Goal: Task Accomplishment & Management: Use online tool/utility

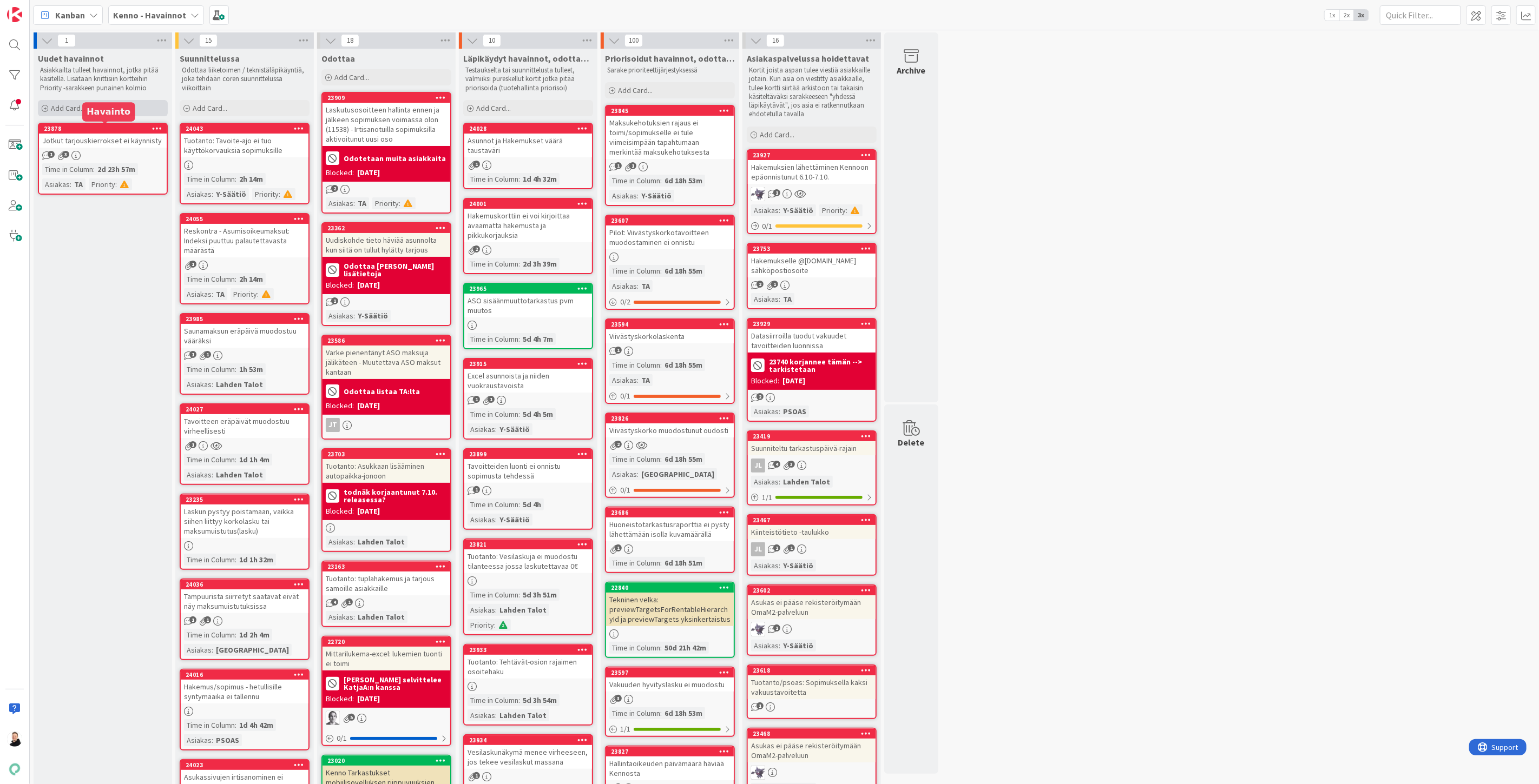
click at [53, 104] on span "Add Card..." at bounding box center [68, 108] width 35 height 10
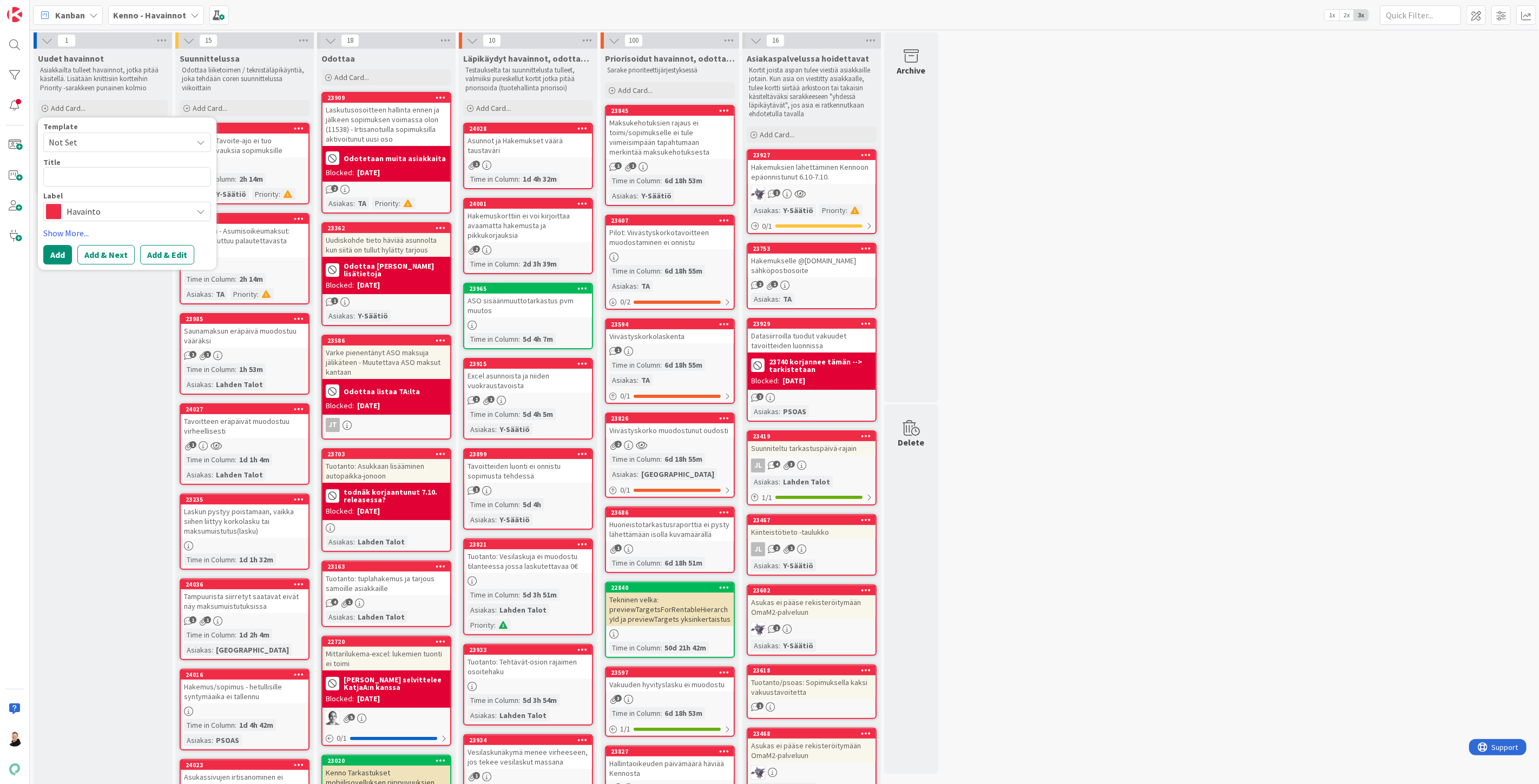
click at [84, 180] on textarea at bounding box center [127, 177] width 168 height 20
click at [73, 176] on textarea at bounding box center [127, 177] width 168 height 20
paste textarea "Huoneiston tiedot kiinteistöhierarkiassa"
type textarea "x"
type textarea "Huoneiston tiedot kiinteistöhierarkiassa"
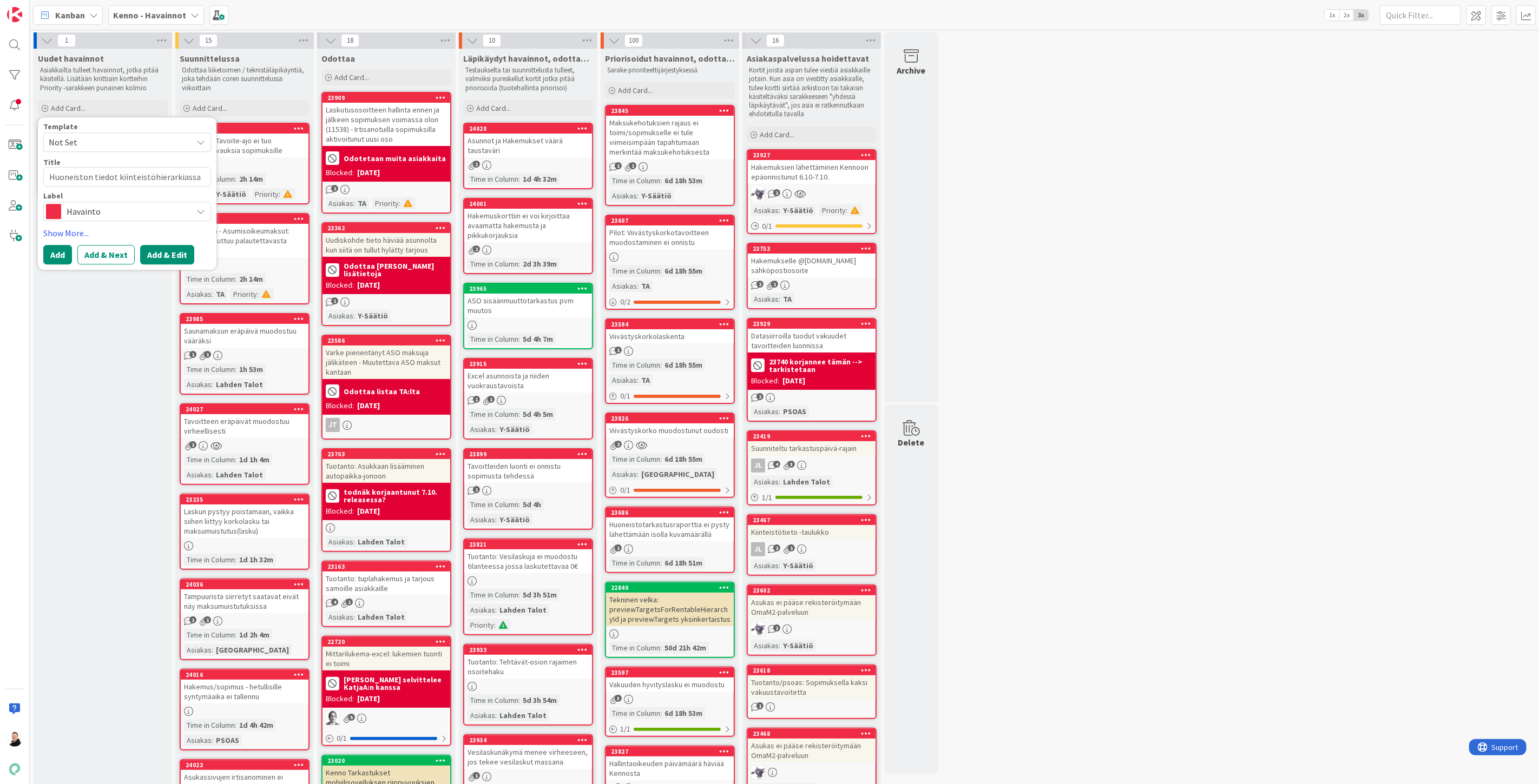
click at [168, 255] on button "Add & Edit" at bounding box center [167, 254] width 54 height 20
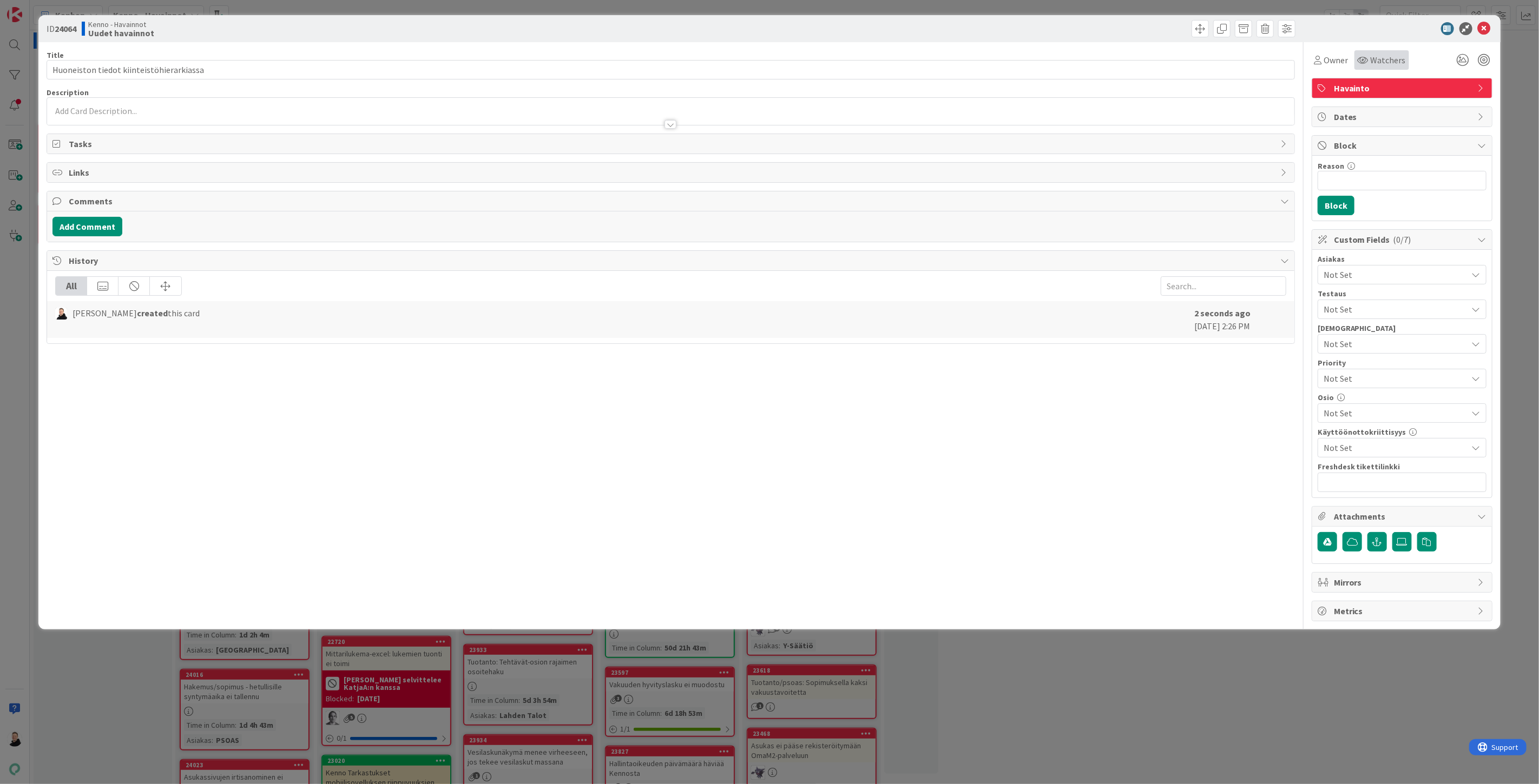
click at [1384, 63] on span "Watchers" at bounding box center [1388, 60] width 35 height 13
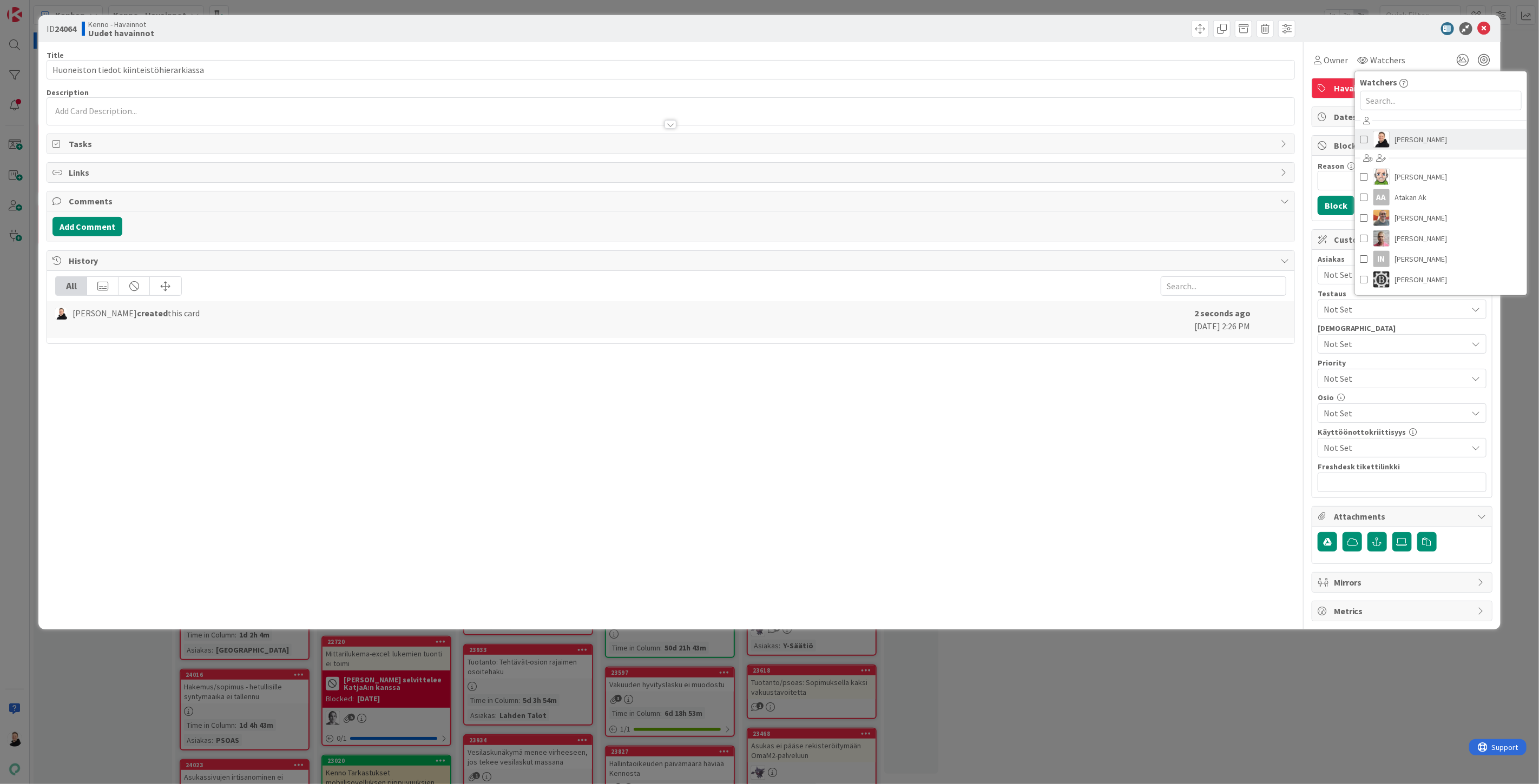
click at [1399, 143] on span "[PERSON_NAME]" at bounding box center [1421, 139] width 53 height 16
click at [1224, 101] on div at bounding box center [671, 111] width 1247 height 27
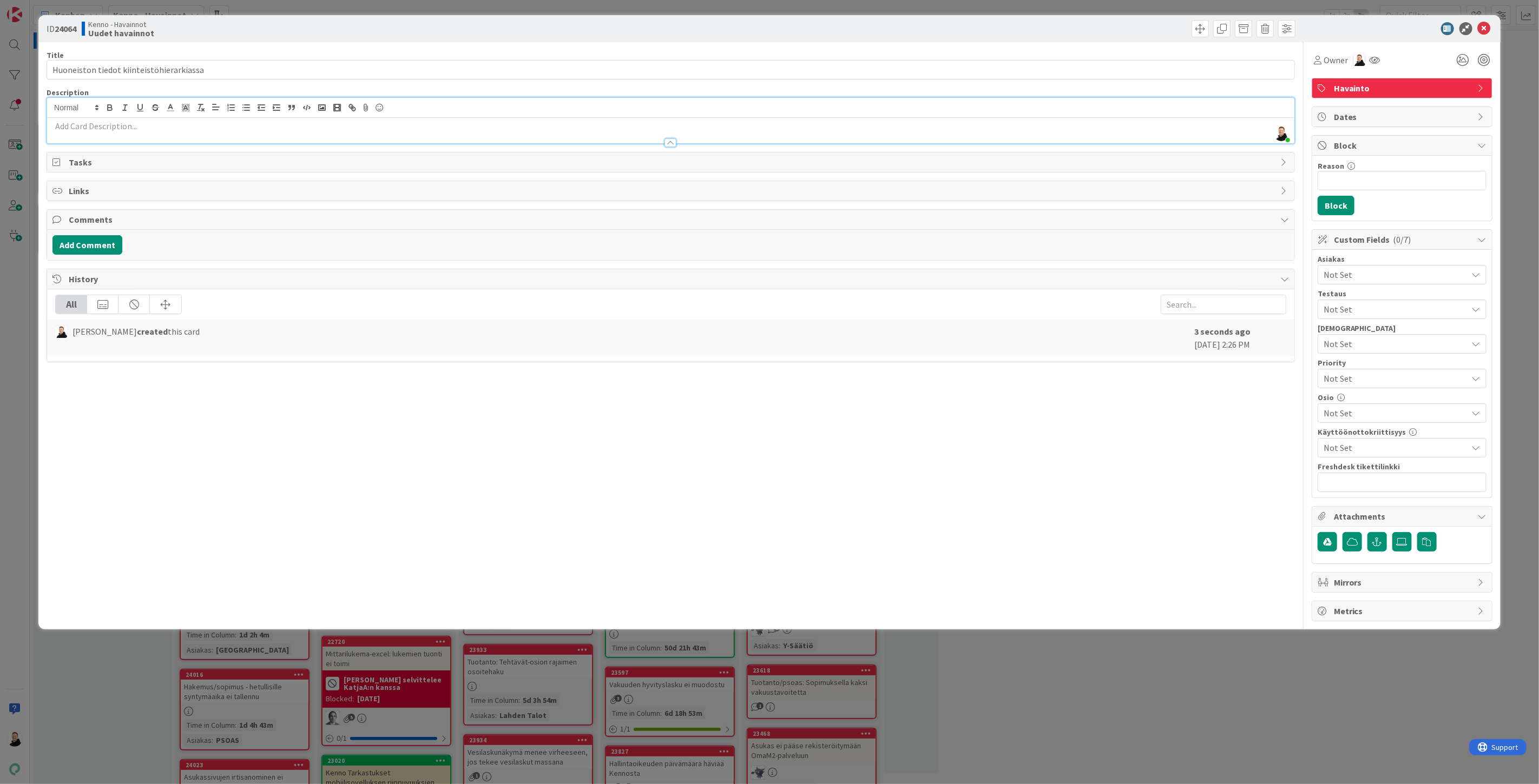
click at [1365, 273] on span "Not Set" at bounding box center [1396, 275] width 144 height 13
click at [1353, 361] on span "Lahden Talot" at bounding box center [1358, 358] width 49 height 16
click at [1216, 493] on div "Title 40 / 128 Huoneiston tiedot kiinteistöhierarkiassa Description [PERSON_NAM…" at bounding box center [671, 332] width 1249 height 579
click at [1363, 382] on span "Not Set" at bounding box center [1393, 378] width 139 height 15
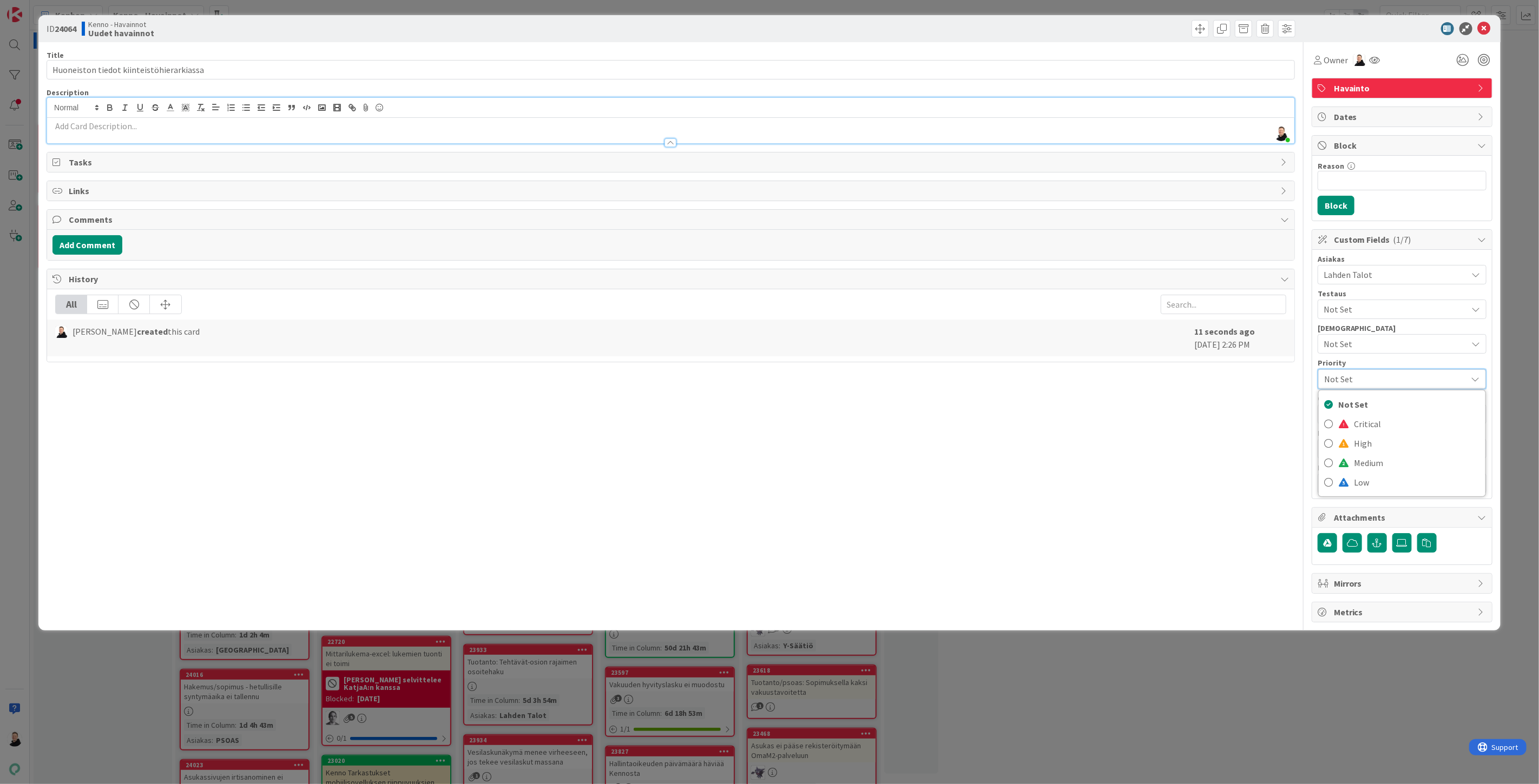
click at [1363, 382] on span "Not Set" at bounding box center [1393, 379] width 137 height 15
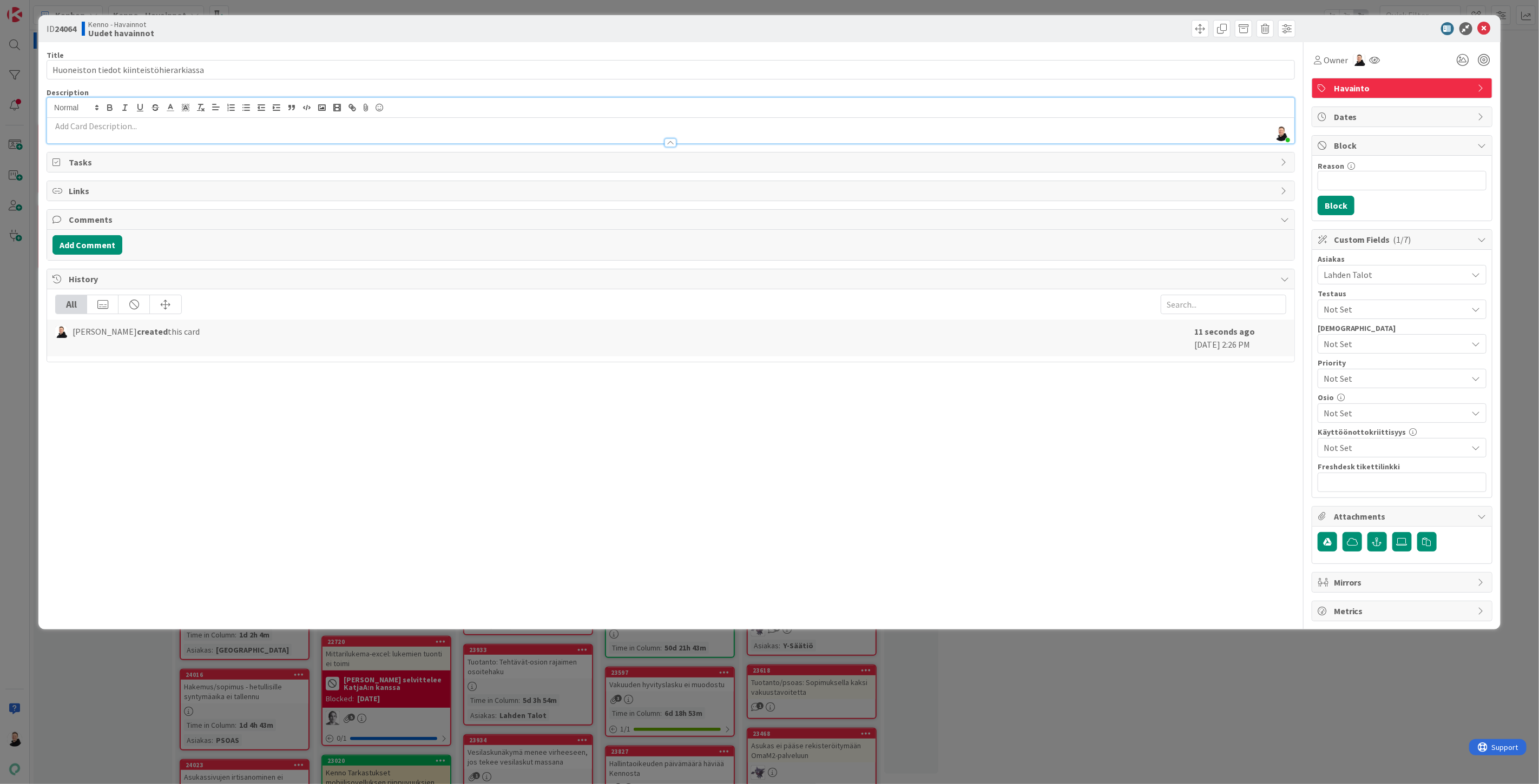
click at [1351, 416] on span "Not Set" at bounding box center [1396, 413] width 144 height 13
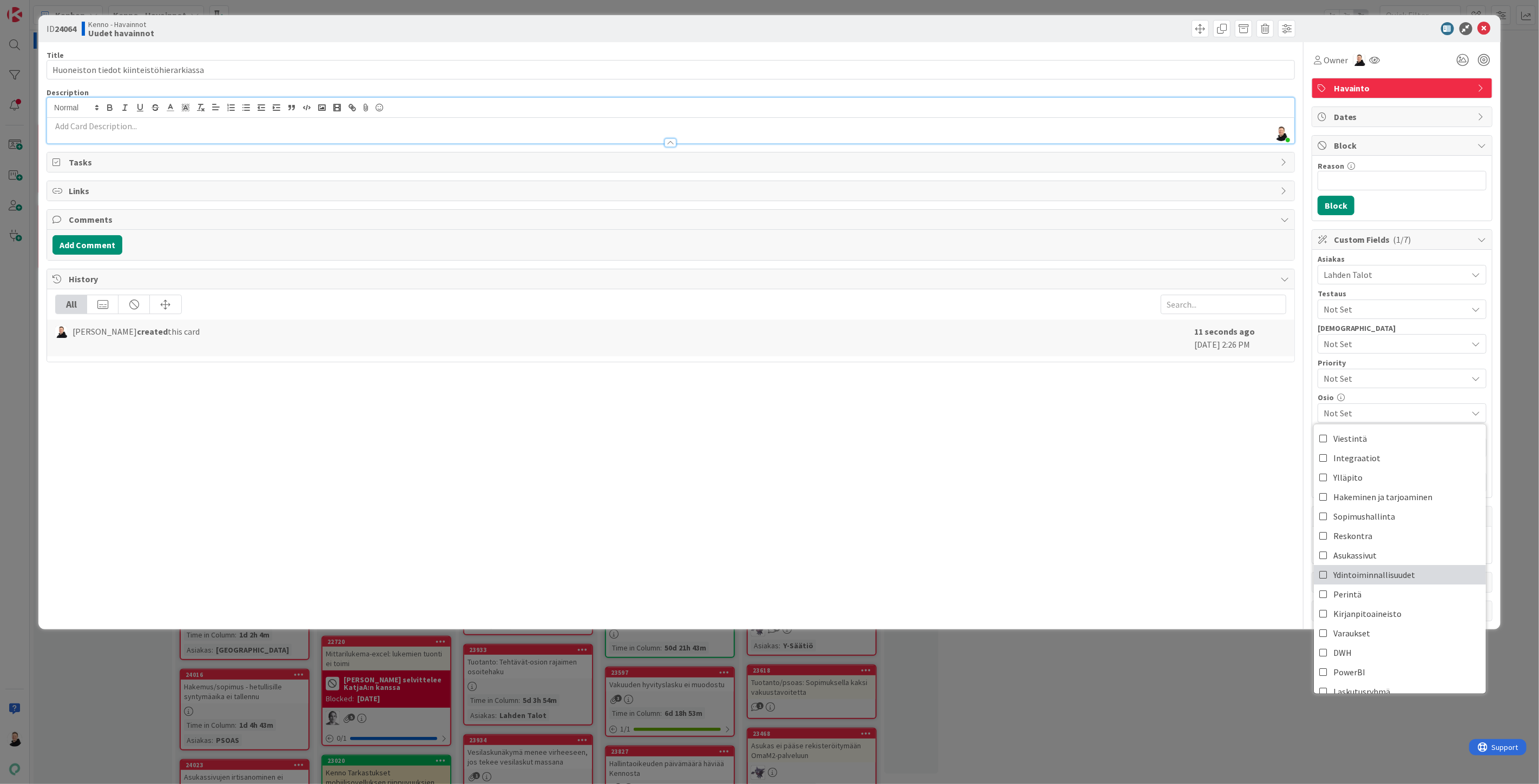
click at [1322, 574] on icon at bounding box center [1323, 574] width 8 height 16
click at [1240, 577] on div "Title 40 / 128 Huoneiston tiedot kiinteistöhierarkiassa Description [PERSON_NAM…" at bounding box center [671, 332] width 1249 height 579
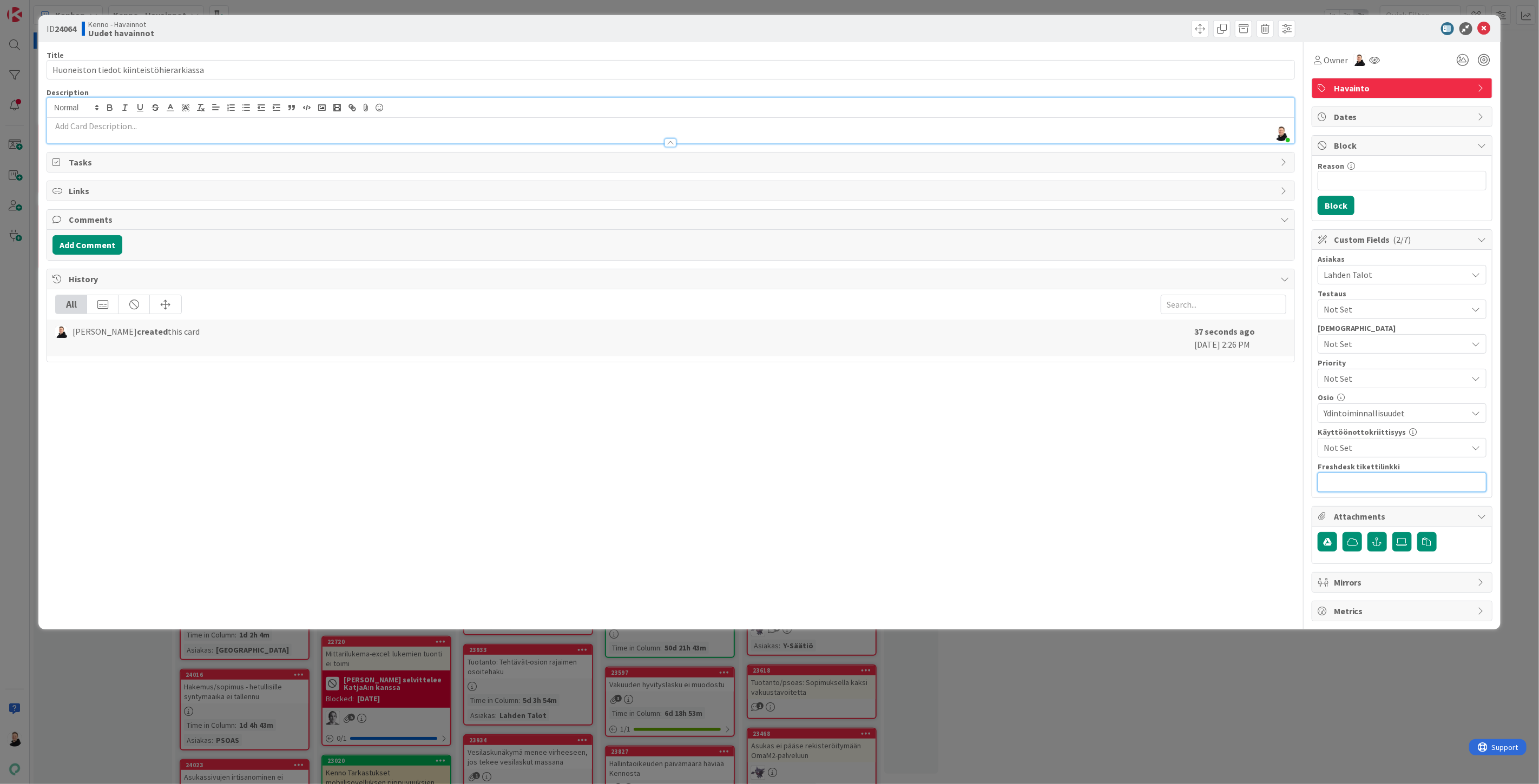
click at [1371, 492] on input "text" at bounding box center [1402, 482] width 169 height 20
click at [1369, 484] on input "text" at bounding box center [1402, 482] width 169 height 20
paste input "[URL][DOMAIN_NAME]"
type input "[URL][DOMAIN_NAME]"
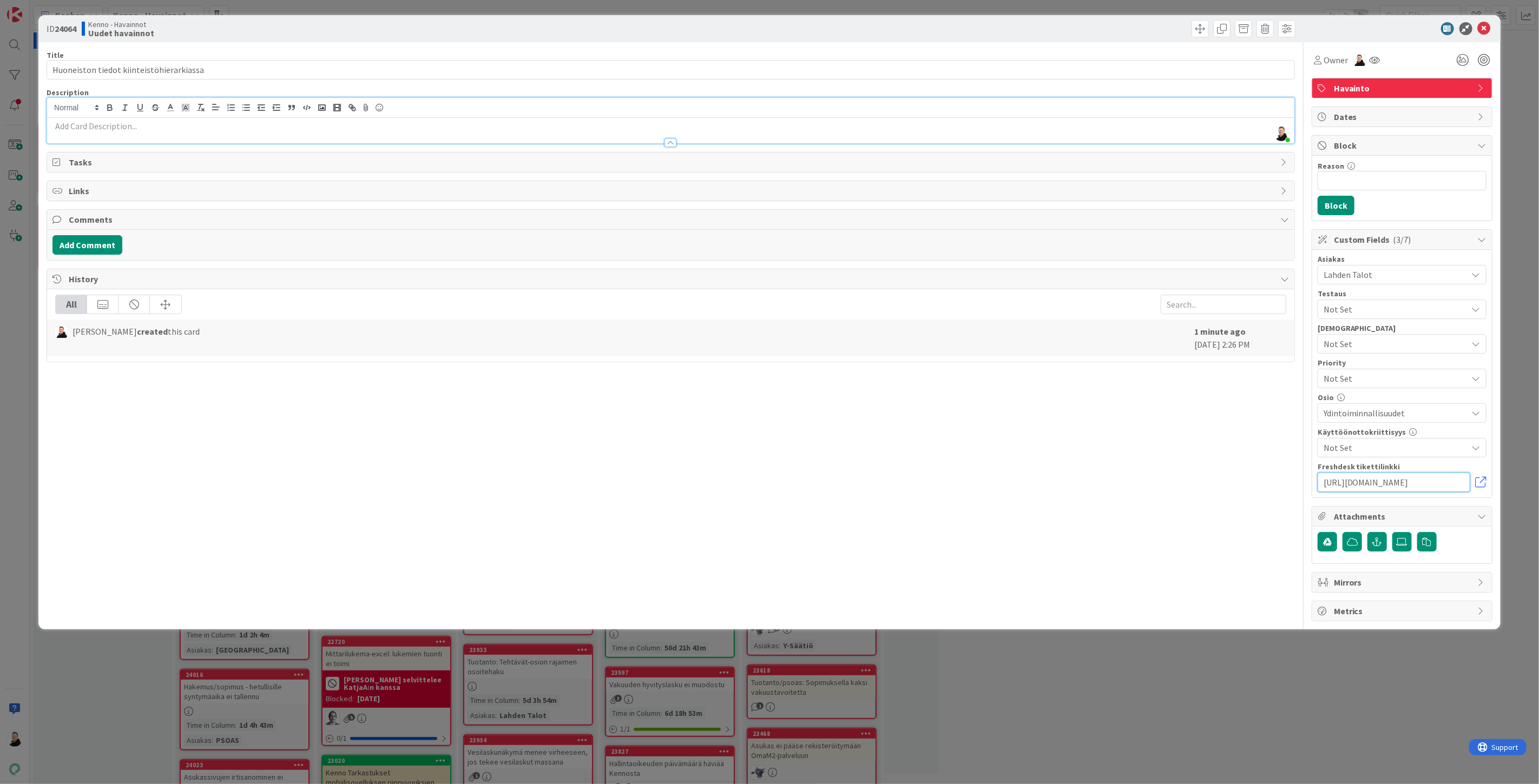
scroll to position [0, 0]
click at [73, 128] on p at bounding box center [671, 126] width 1237 height 13
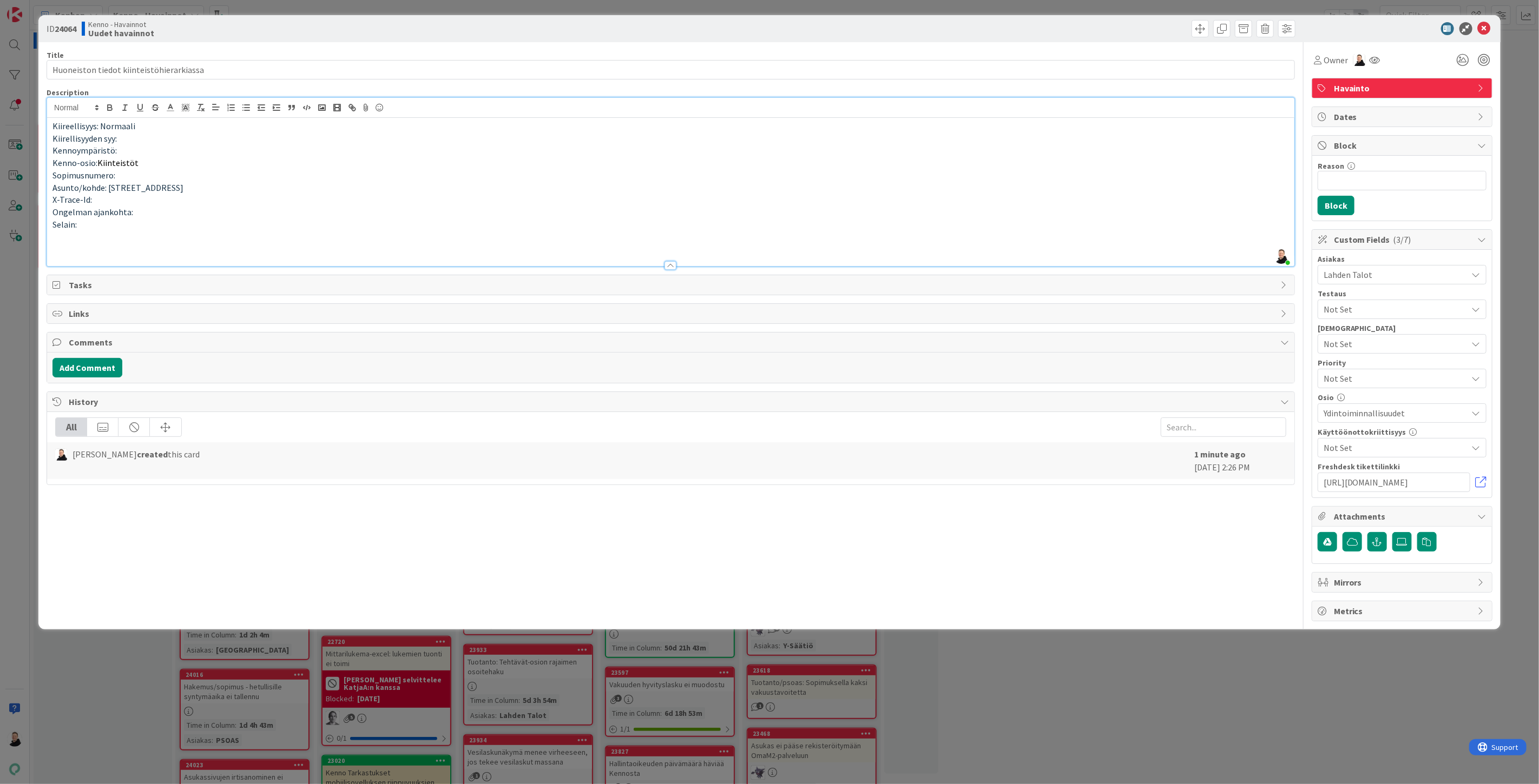
click at [72, 246] on p at bounding box center [671, 249] width 1237 height 13
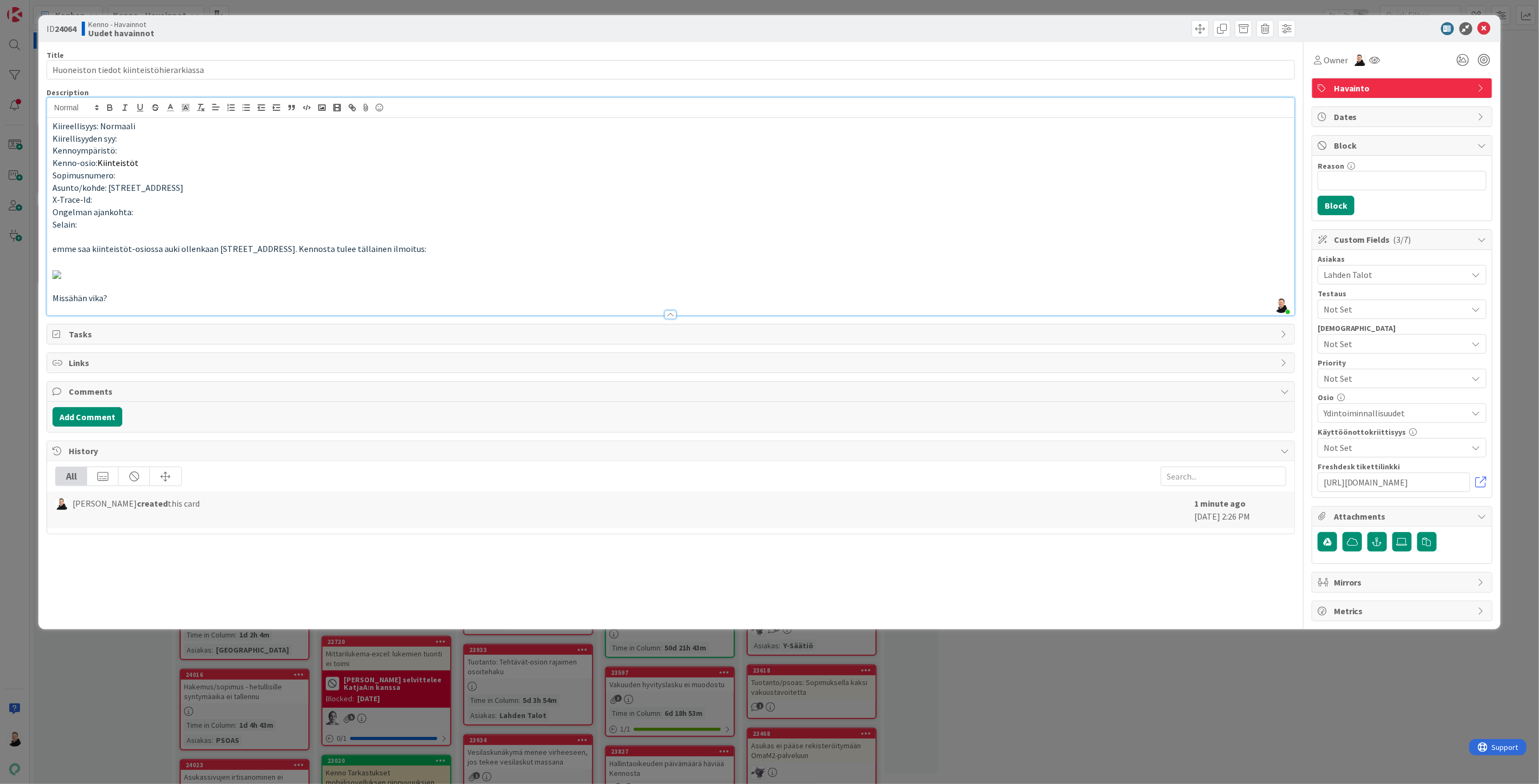
scroll to position [37, 0]
click at [154, 305] on p "Missähän vika?" at bounding box center [671, 298] width 1237 height 13
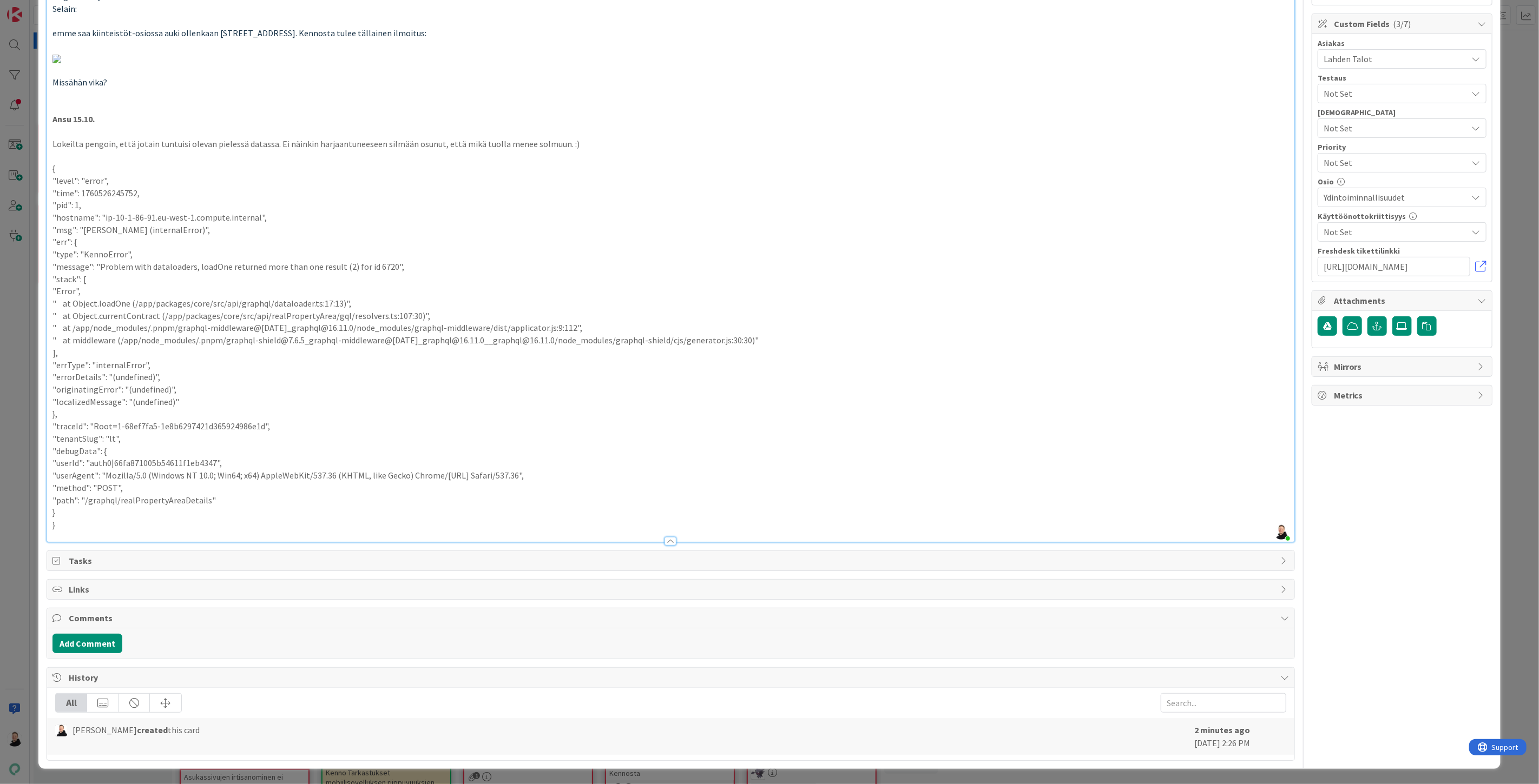
scroll to position [405, 0]
click at [579, 150] on p "Lokeilta pengoin, että jotain tuntuisi olevan pielessä datassa. Ei näinkin harj…" at bounding box center [671, 144] width 1237 height 13
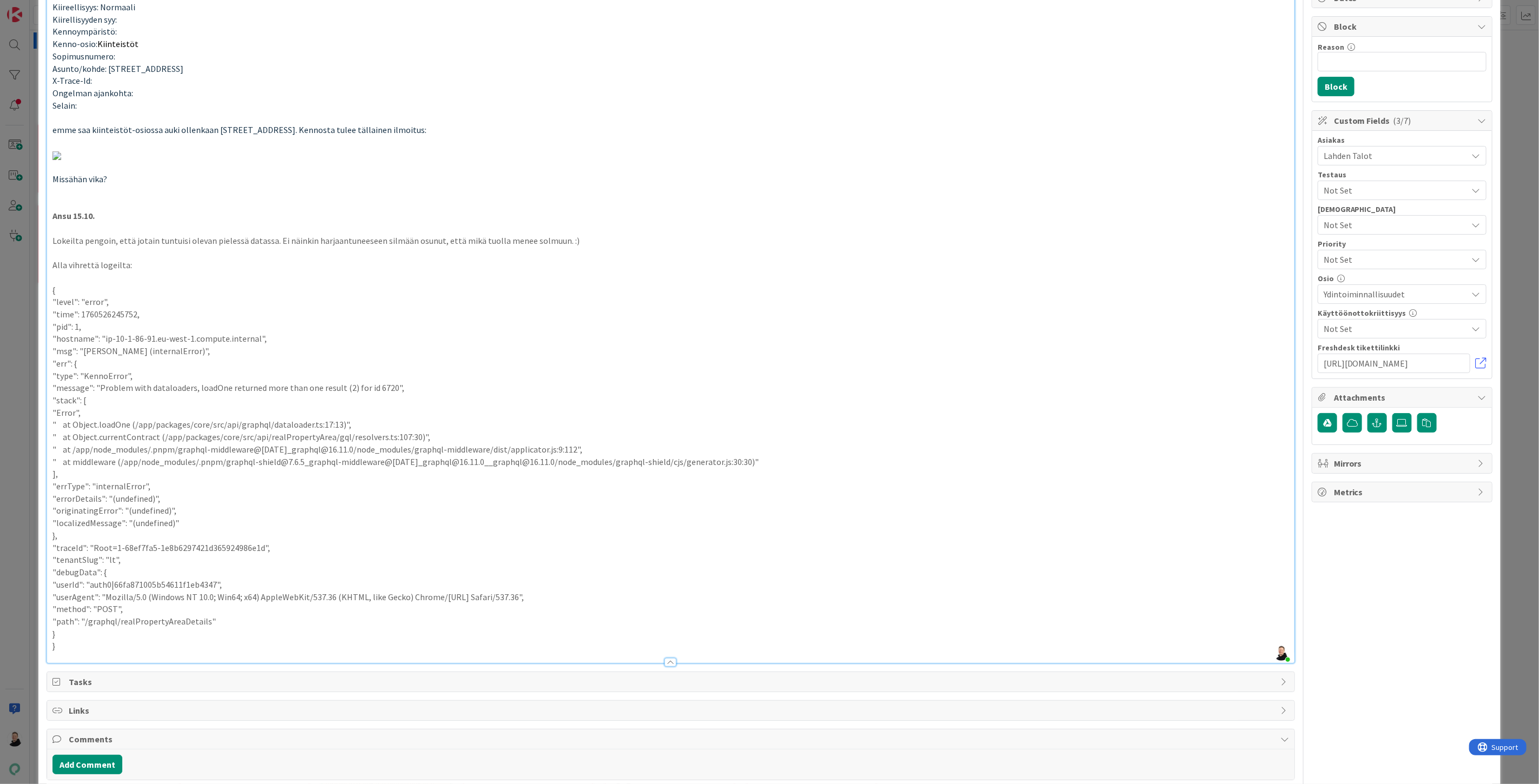
scroll to position [120, 0]
click at [575, 246] on p "Lokeilta pengoin, että jotain tuntuisi olevan pielessä datassa. Ei näinkin harj…" at bounding box center [671, 239] width 1237 height 13
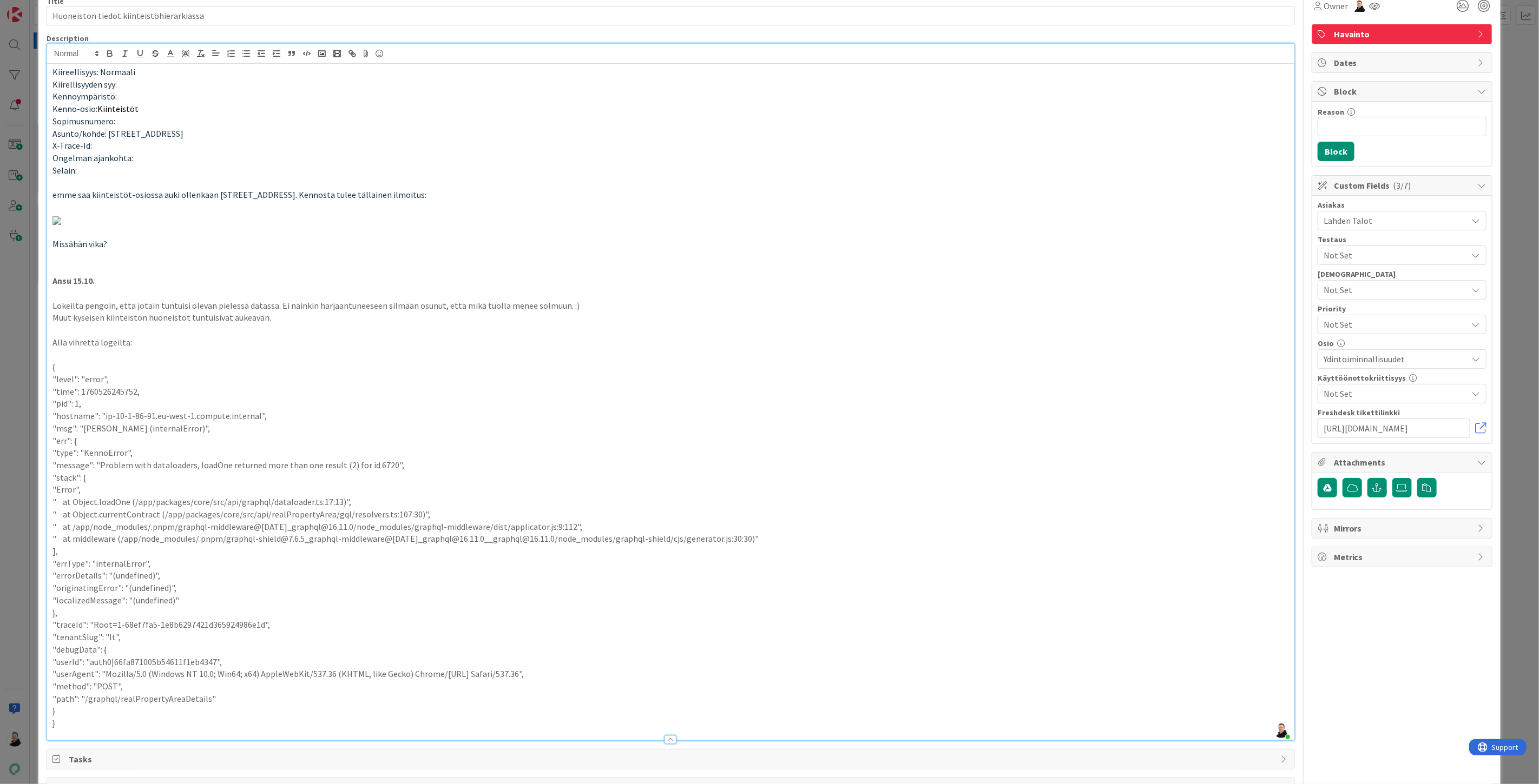
scroll to position [0, 0]
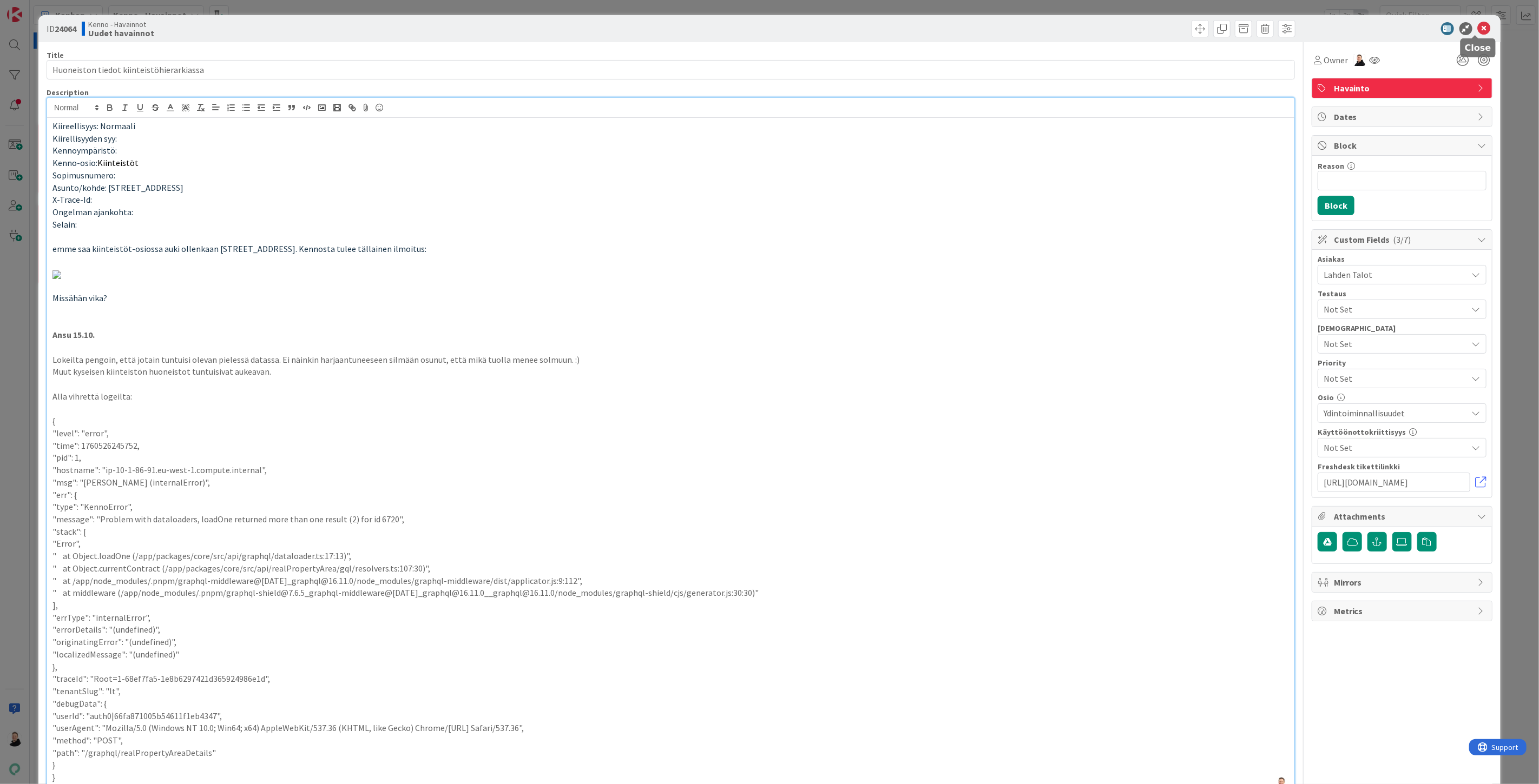
click at [1481, 30] on icon at bounding box center [1485, 29] width 13 height 13
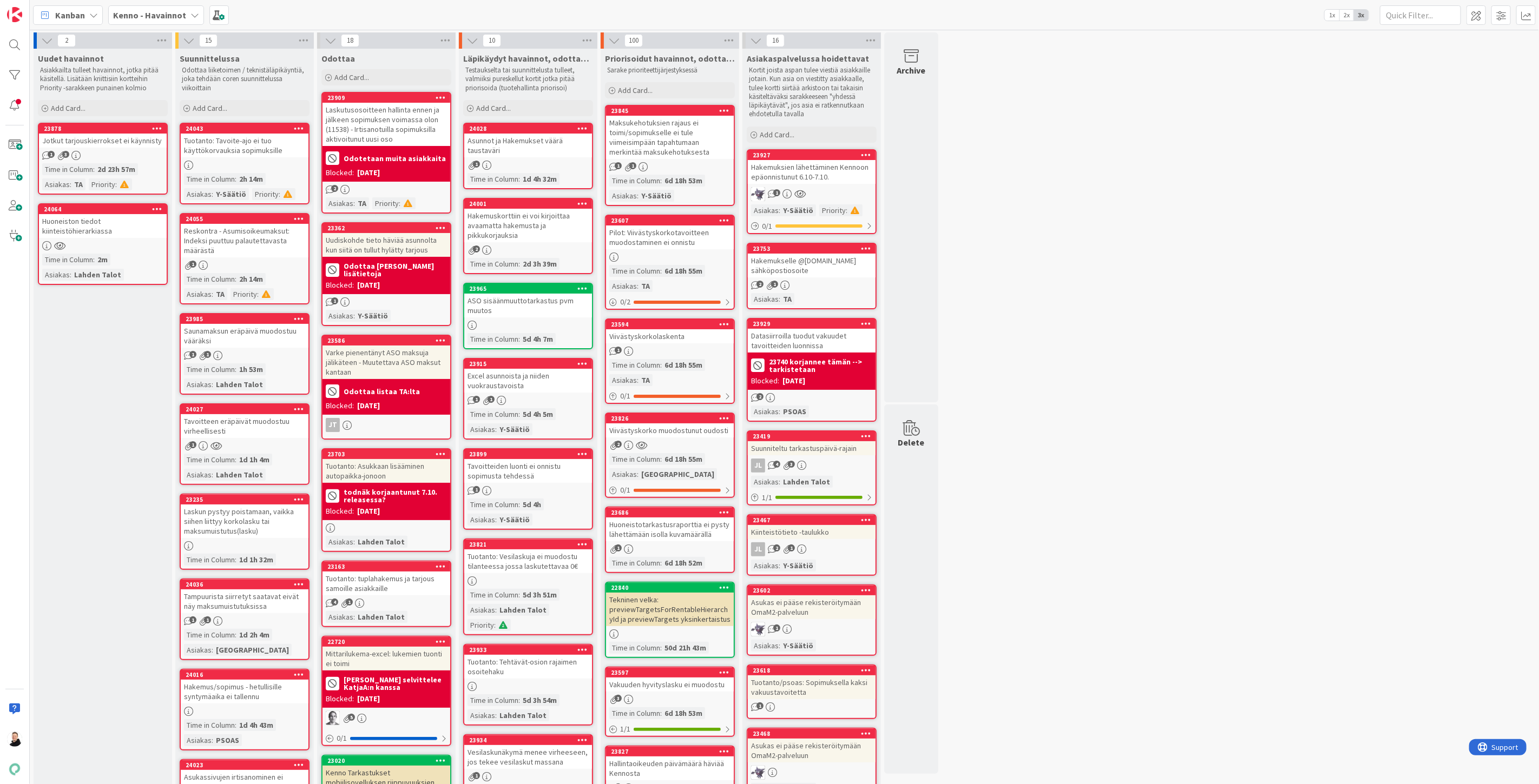
click at [69, 223] on div "Huoneiston tiedot kiinteistöhierarkiassa" at bounding box center [103, 226] width 128 height 24
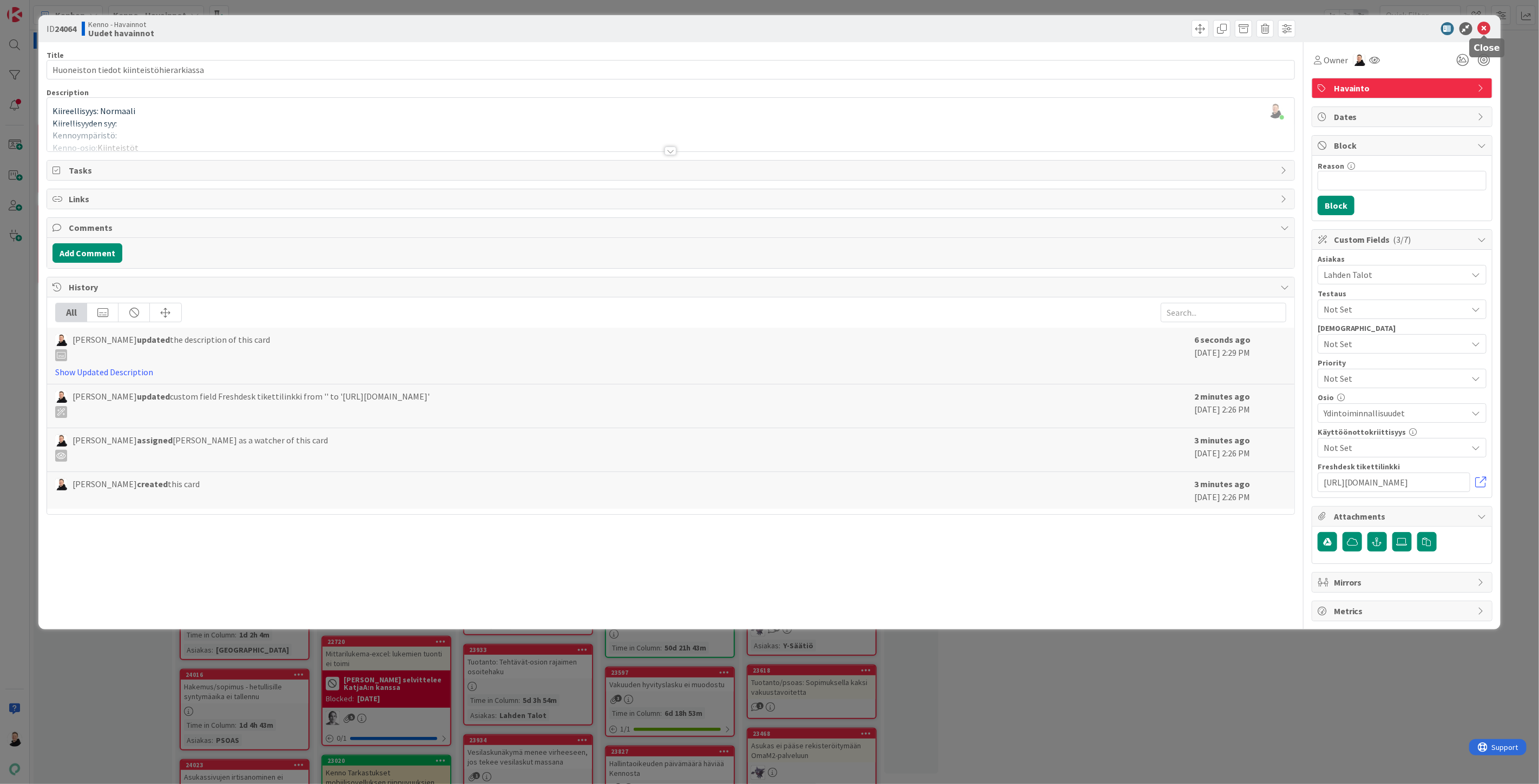
click at [1485, 28] on icon at bounding box center [1485, 29] width 13 height 13
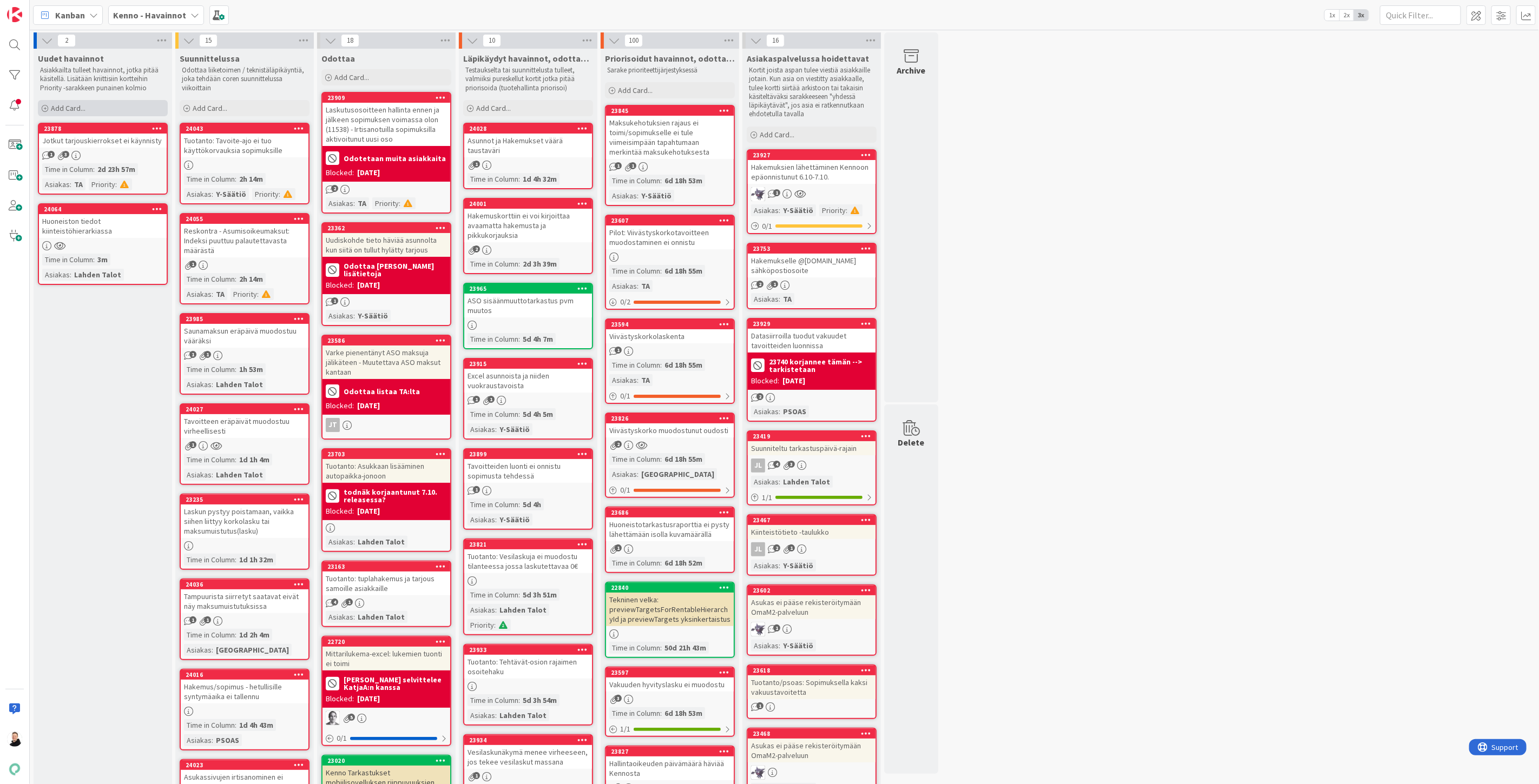
click at [62, 105] on span "Add Card..." at bounding box center [68, 108] width 35 height 10
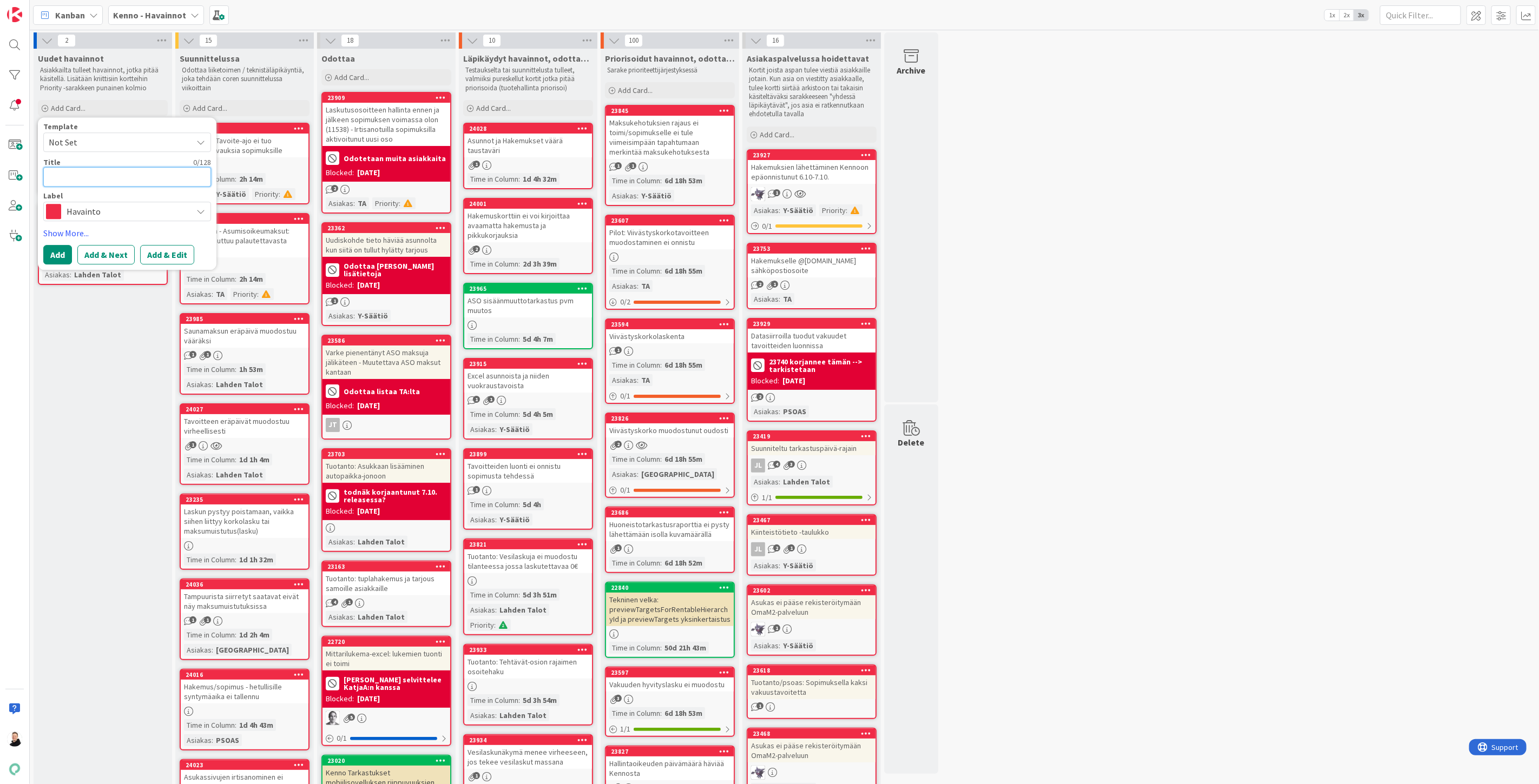
click at [76, 170] on textarea at bounding box center [127, 177] width 168 height 20
paste textarea "Markkinointikuvien lisääminen huoneistolle kännykällä"
type textarea "x"
type textarea "Markkinointikuvien lisääminen huoneistolle kännykällä"
click at [168, 269] on button "Add & Edit" at bounding box center [167, 268] width 54 height 20
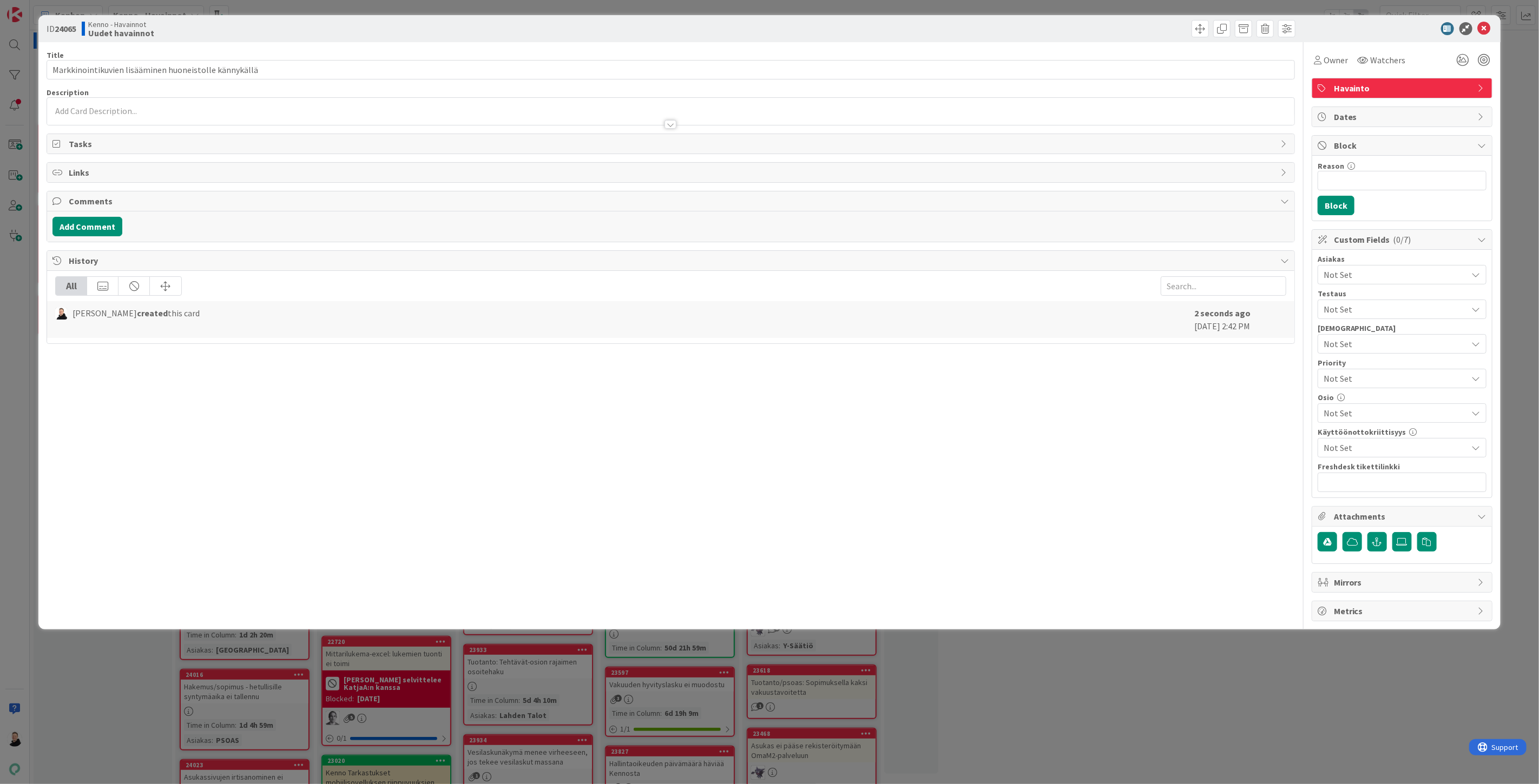
click at [99, 114] on div at bounding box center [671, 119] width 1247 height 11
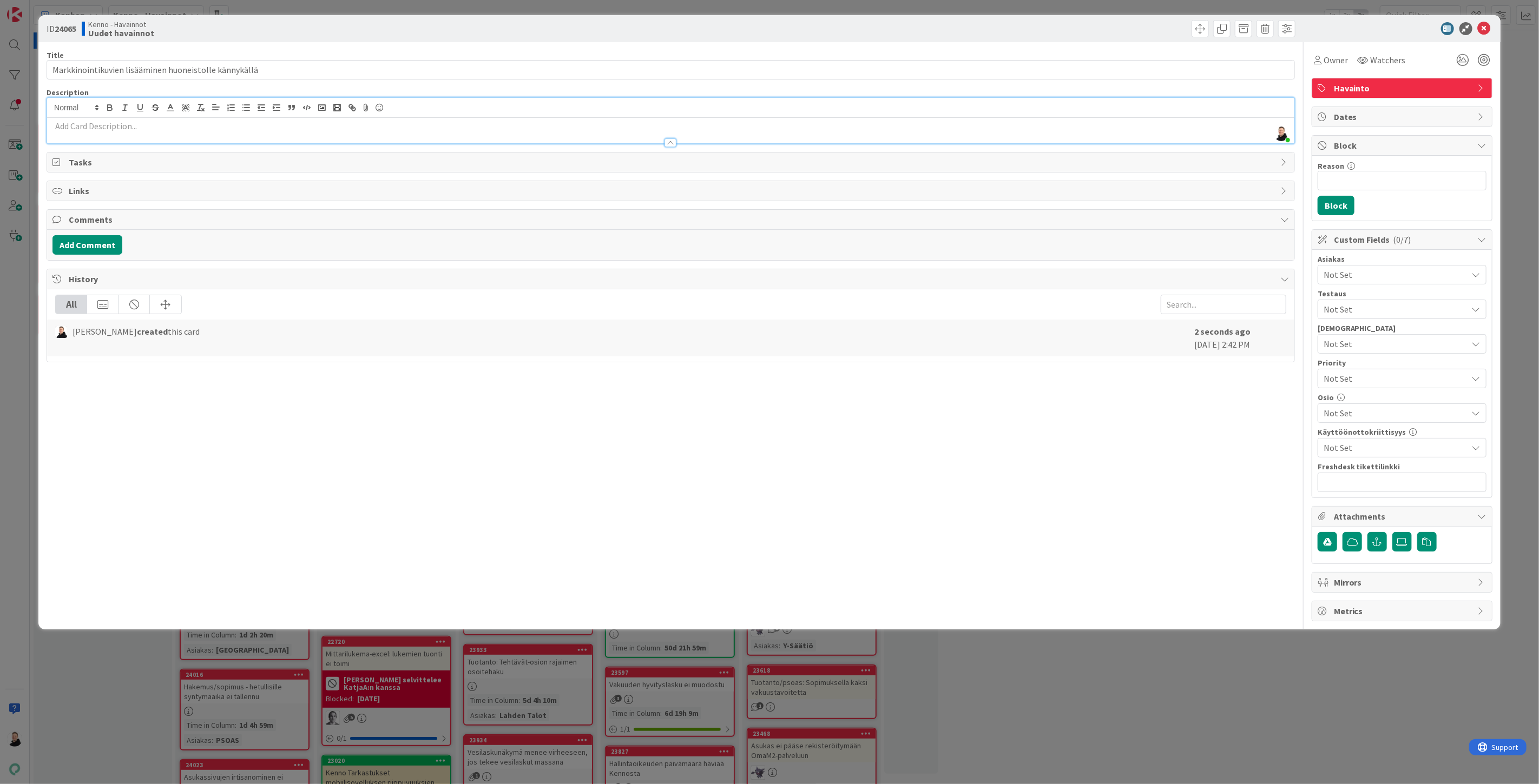
click at [66, 127] on p at bounding box center [671, 126] width 1237 height 13
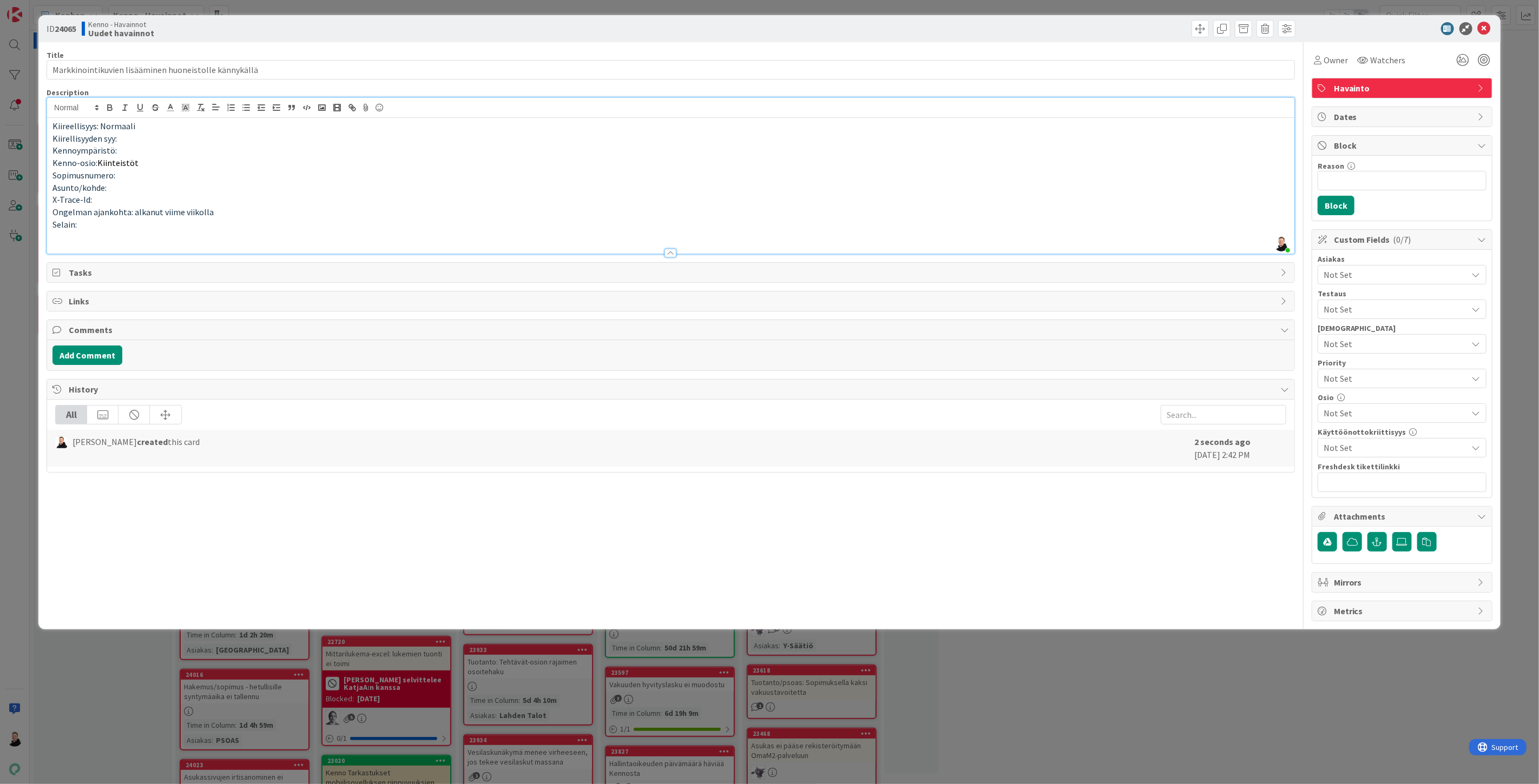
click at [82, 232] on p at bounding box center [671, 236] width 1237 height 13
click at [63, 242] on p at bounding box center [671, 236] width 1237 height 13
click at [63, 244] on p at bounding box center [671, 249] width 1237 height 13
paste div
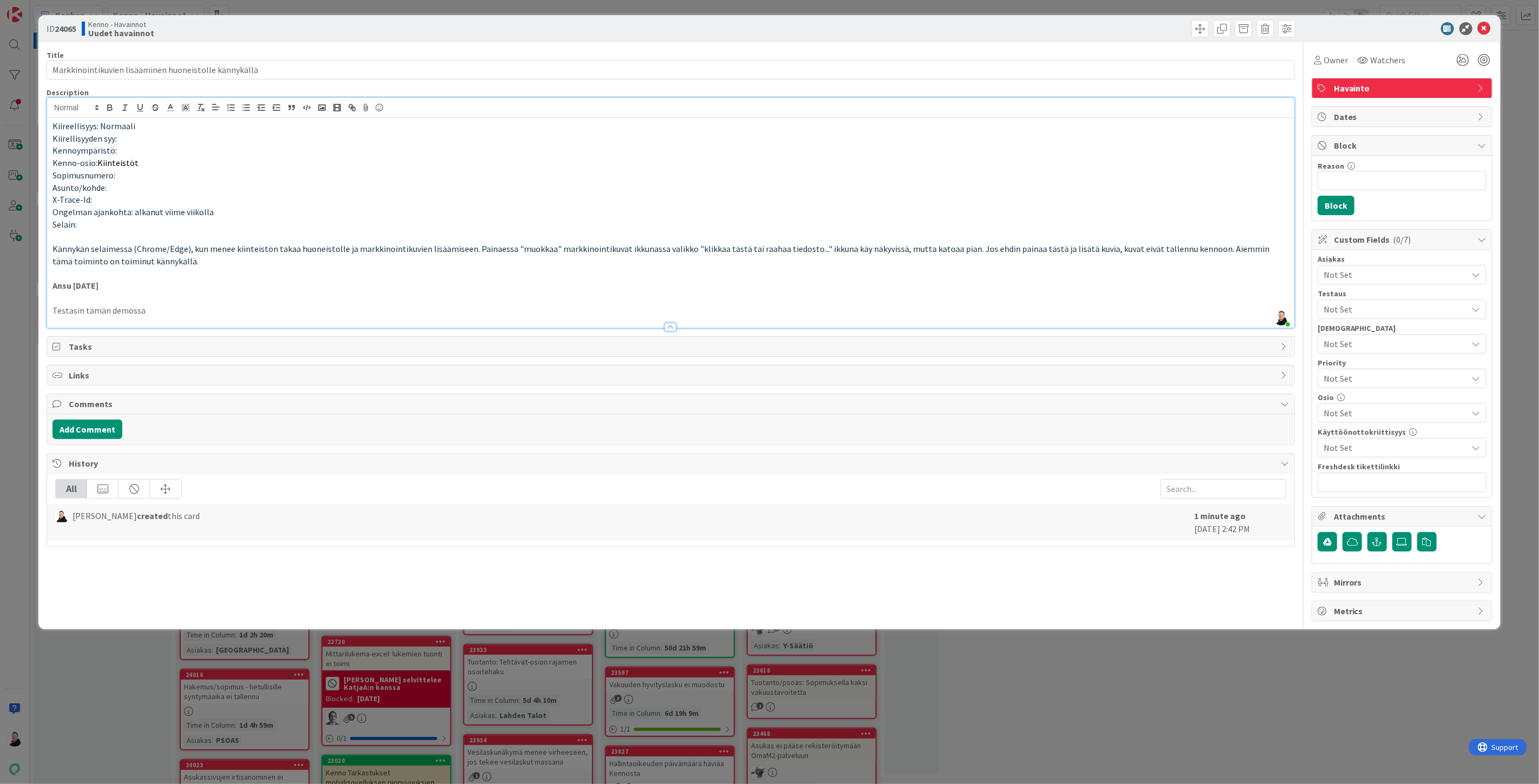
click at [145, 310] on p "Testasin tämän demossa" at bounding box center [671, 310] width 1237 height 13
click at [1398, 545] on icon at bounding box center [1402, 542] width 11 height 8
click at [1393, 532] on input "file" at bounding box center [1393, 532] width 0 height 0
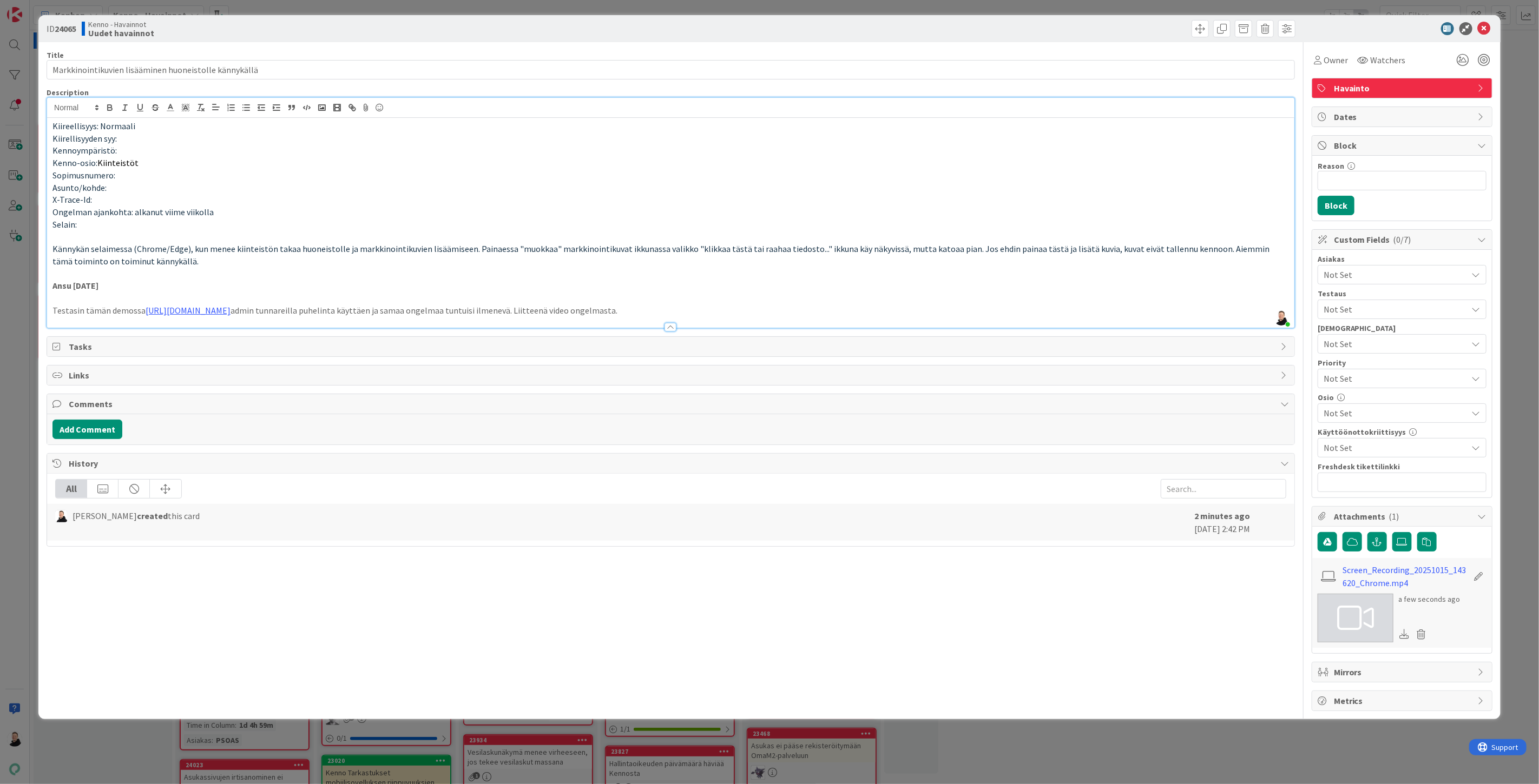
click at [1362, 270] on span "Not Set" at bounding box center [1396, 275] width 144 height 13
click at [1347, 318] on span "Y-Säätiö" at bounding box center [1348, 319] width 30 height 16
click at [1223, 279] on p "Ansu [DATE]" at bounding box center [671, 285] width 1237 height 13
click at [1367, 413] on span "Not Set" at bounding box center [1396, 413] width 144 height 13
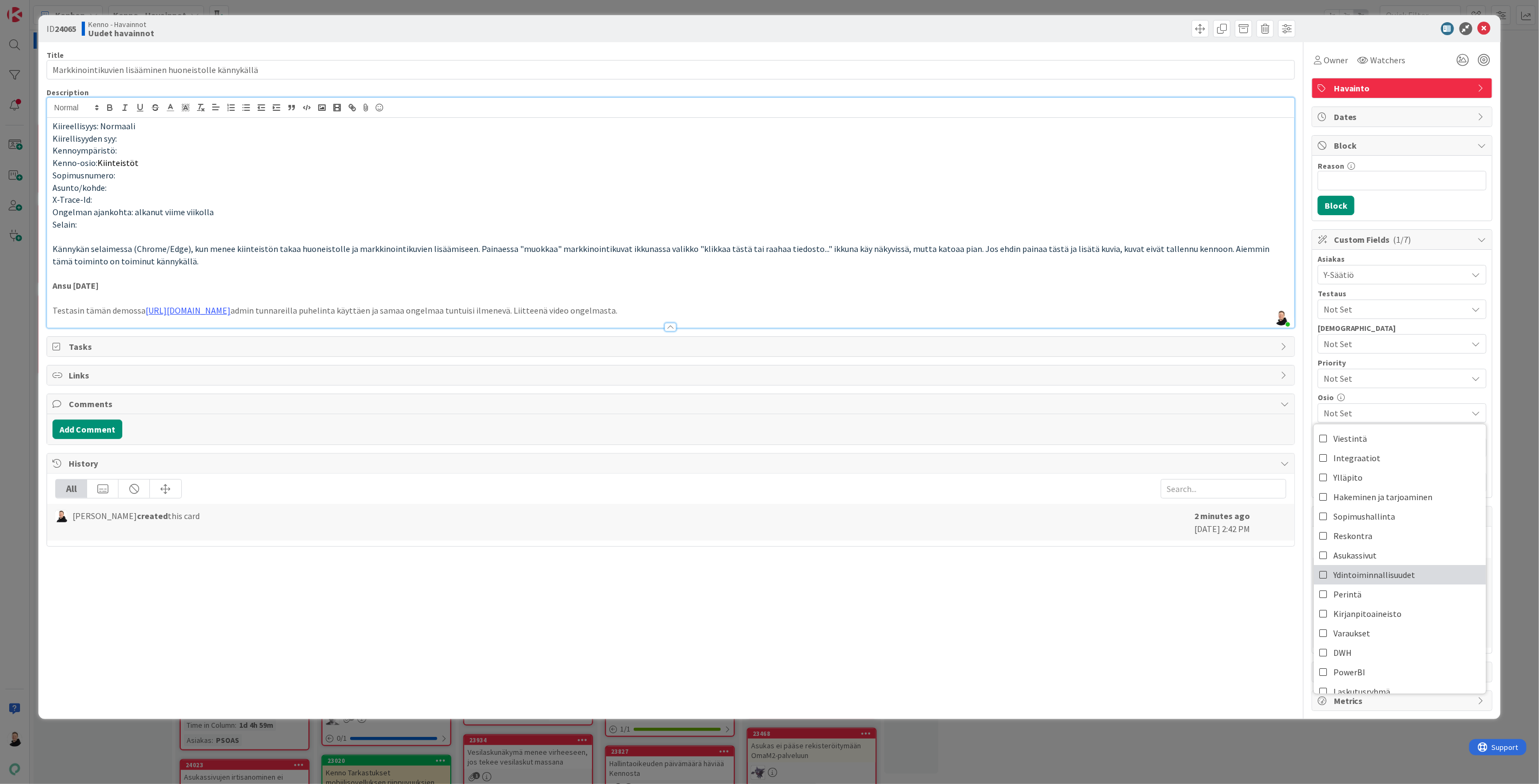
click at [1342, 574] on span "Ydintoiminnallisuudet" at bounding box center [1374, 574] width 82 height 16
click at [1170, 296] on p at bounding box center [671, 298] width 1237 height 13
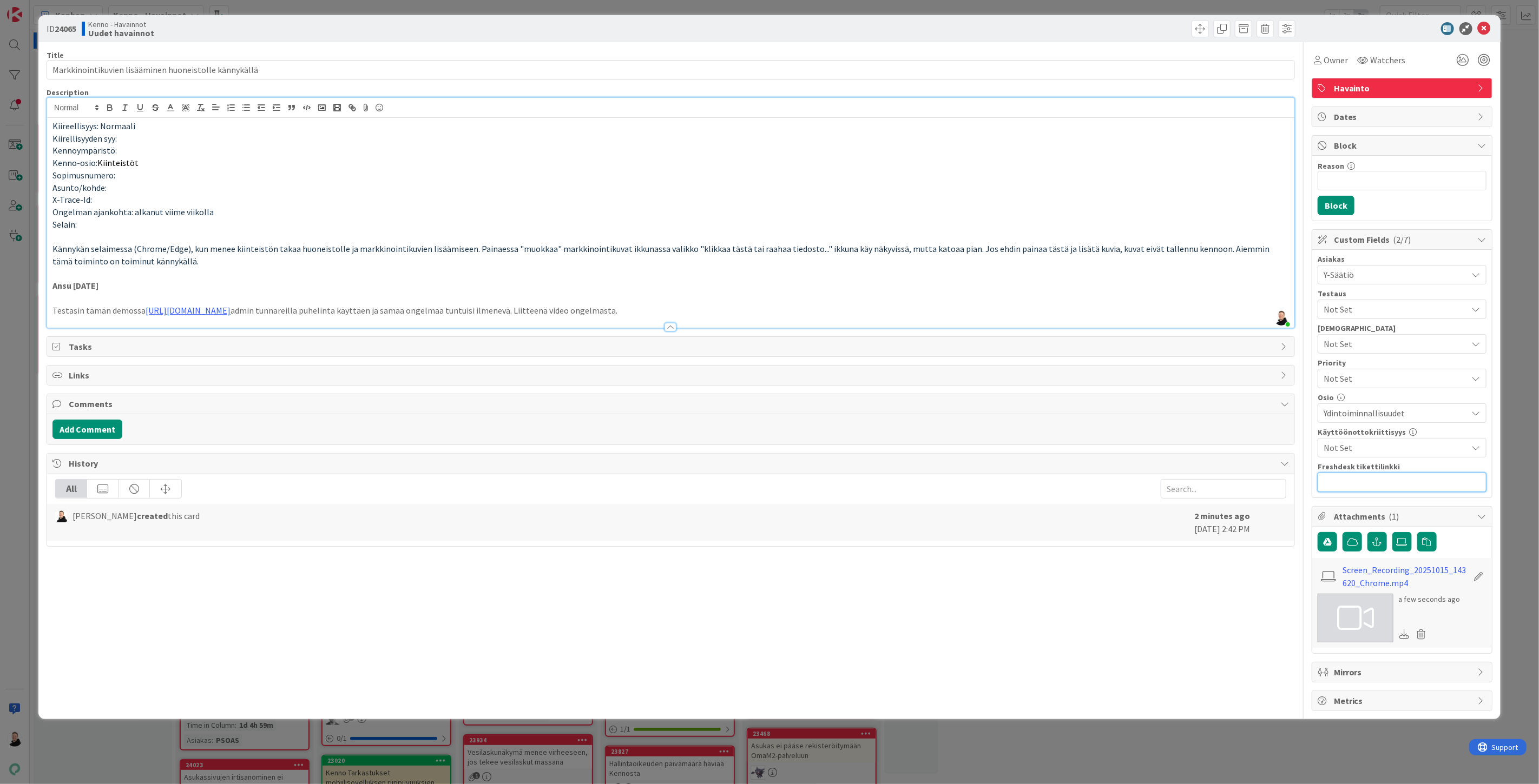
click at [1367, 481] on input "text" at bounding box center [1402, 482] width 169 height 20
paste input "[URL][DOMAIN_NAME]"
type input "[URL][DOMAIN_NAME]"
click at [1399, 57] on span "Watchers" at bounding box center [1388, 60] width 35 height 13
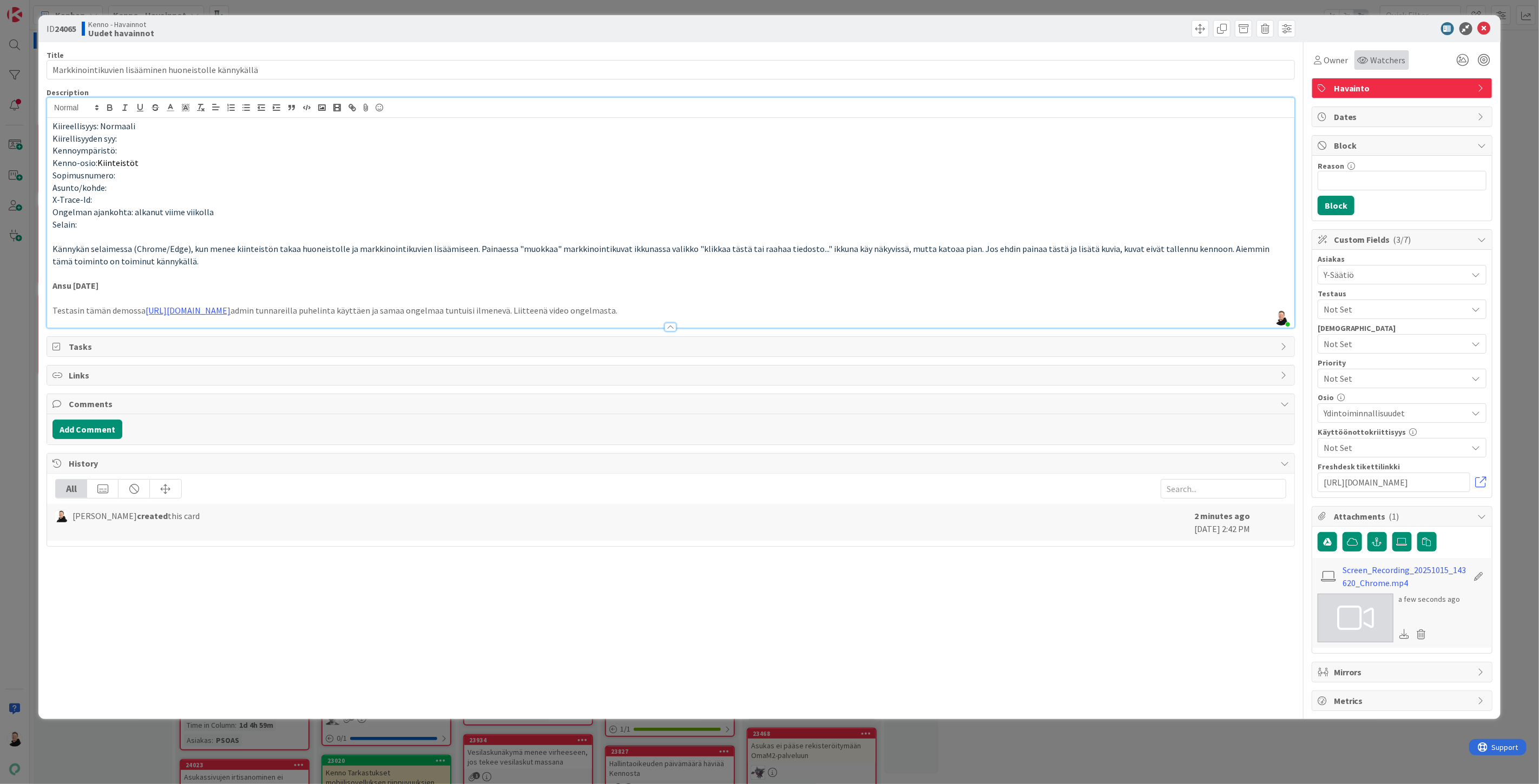
scroll to position [0, 0]
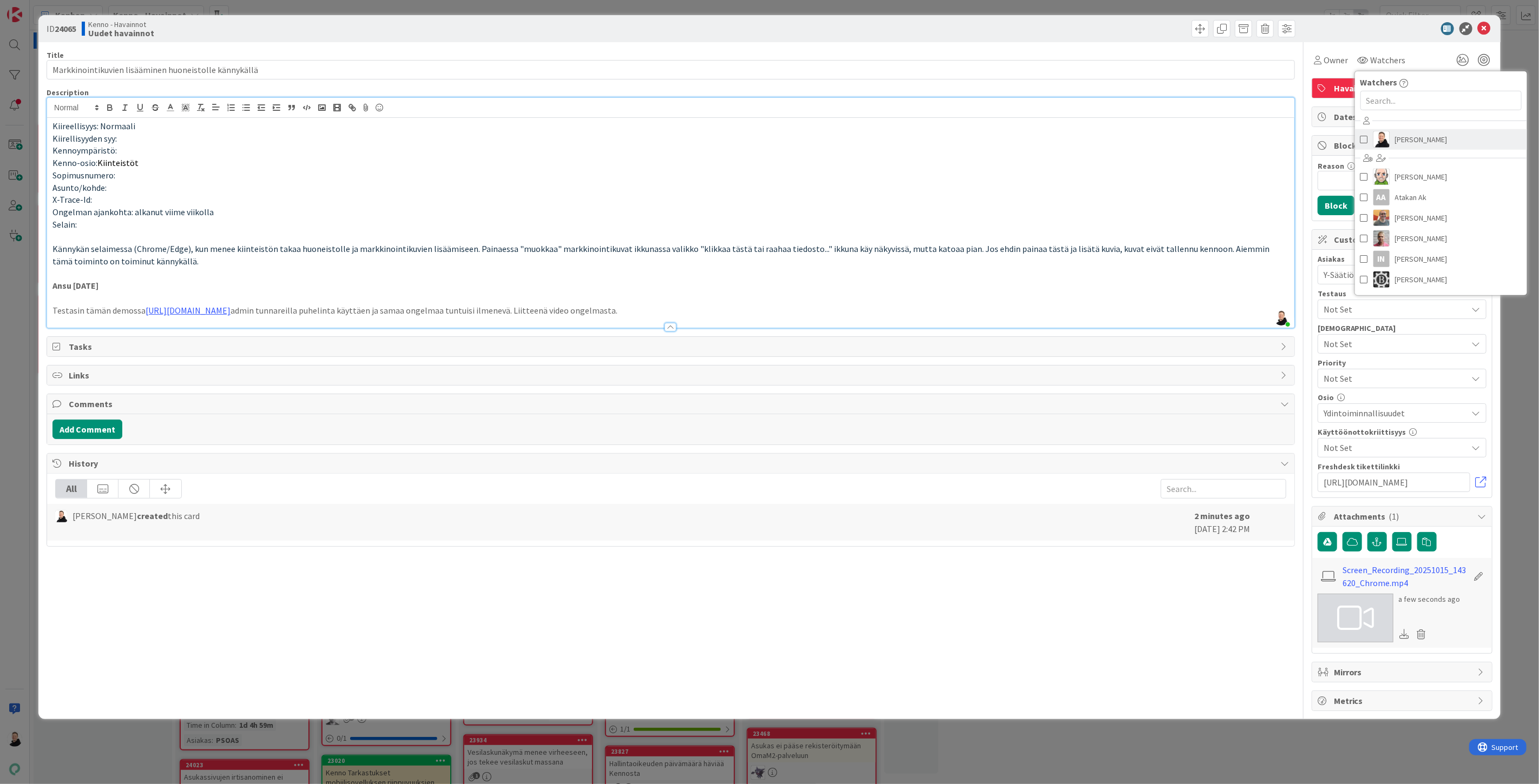
click at [1418, 134] on span "[PERSON_NAME]" at bounding box center [1421, 139] width 53 height 16
click at [1031, 623] on div "Title 53 / 128 Markkinointikuvien lisääminen huoneistolle kännykällä Descriptio…" at bounding box center [671, 377] width 1249 height 669
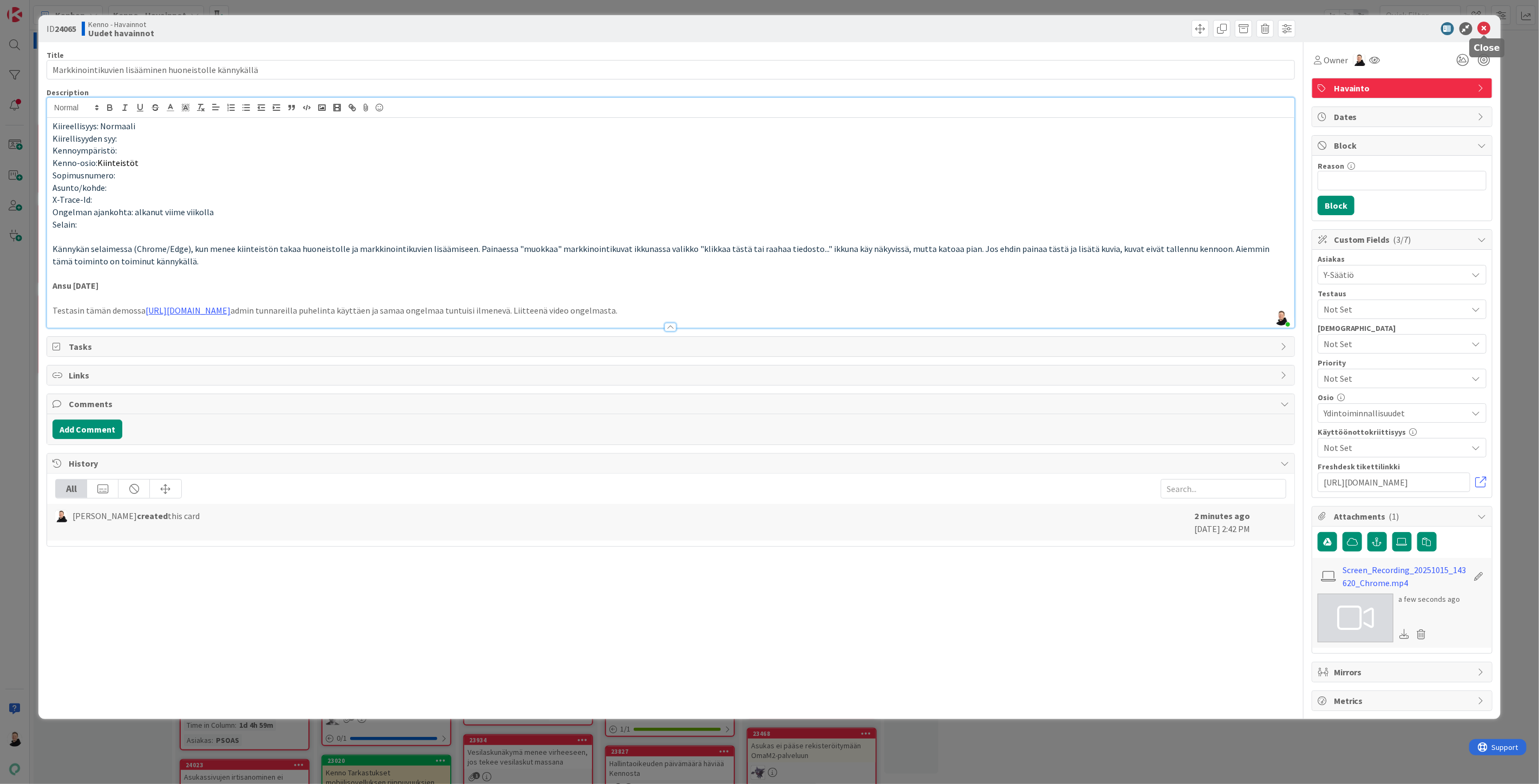
click at [1486, 30] on icon at bounding box center [1485, 29] width 13 height 13
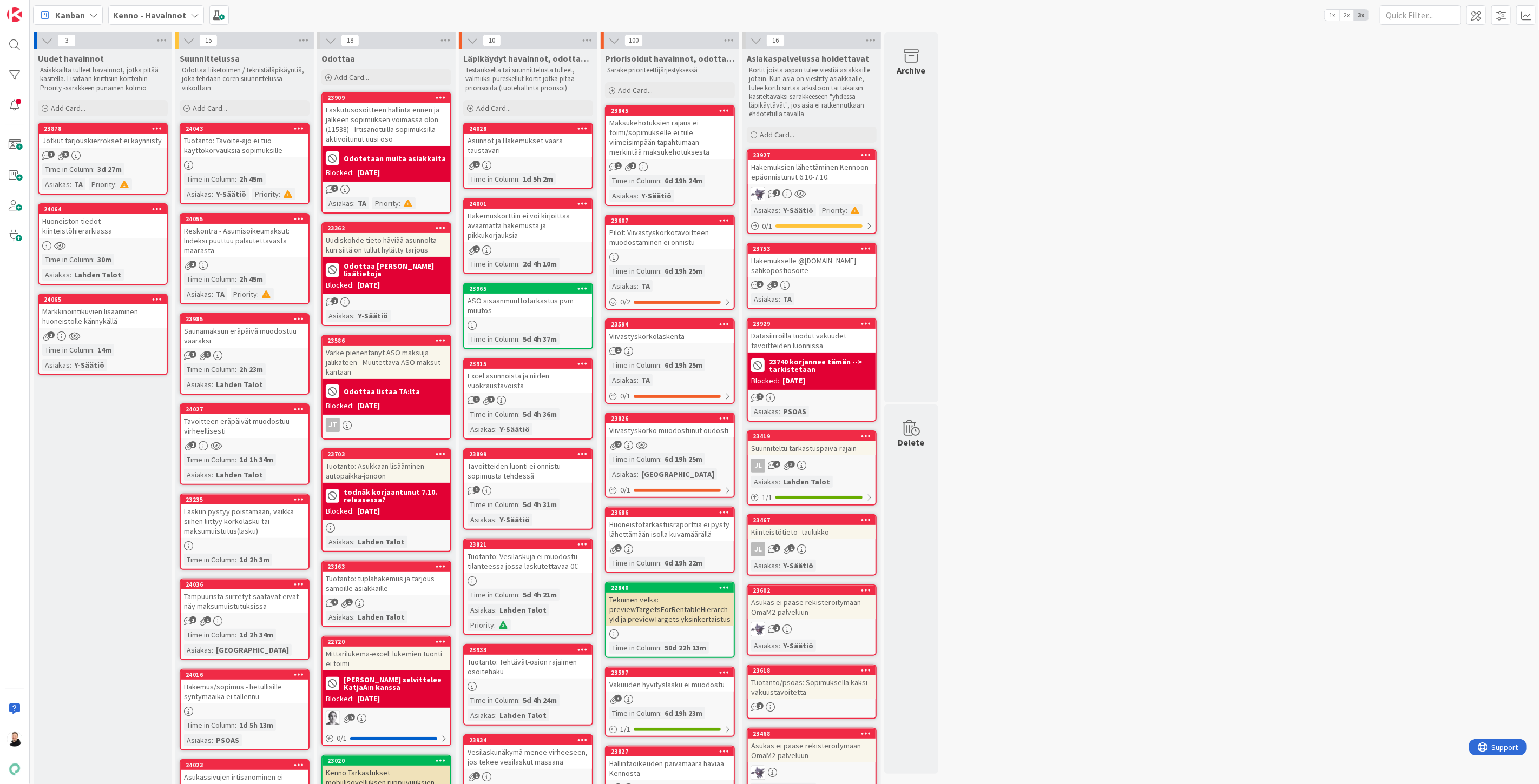
scroll to position [6465, 0]
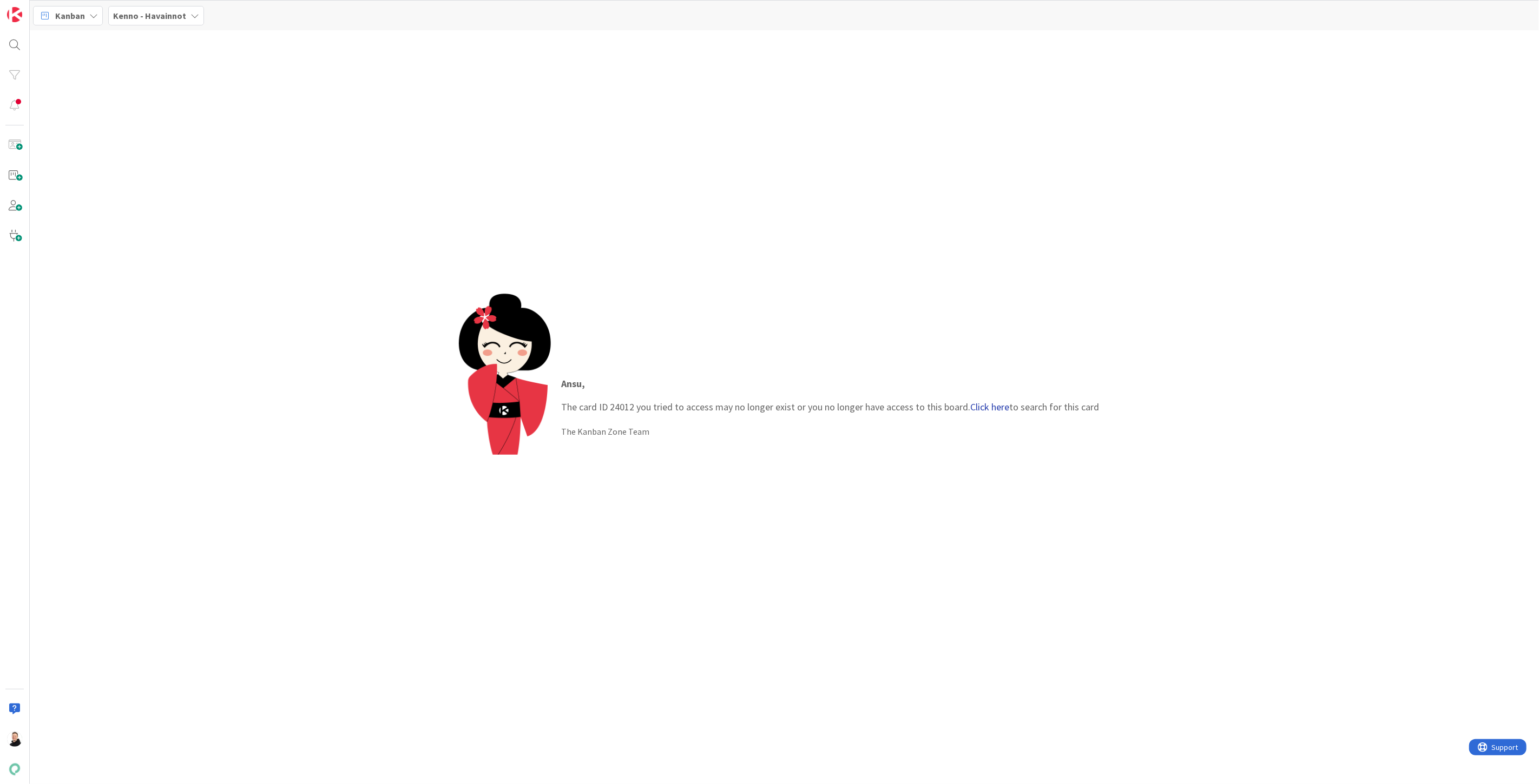
click at [988, 404] on link "Click here" at bounding box center [990, 407] width 39 height 13
click at [111, 101] on p "Dansken viiteaineiston luku Kennoon ei onnistunut" at bounding box center [133, 101] width 165 height 23
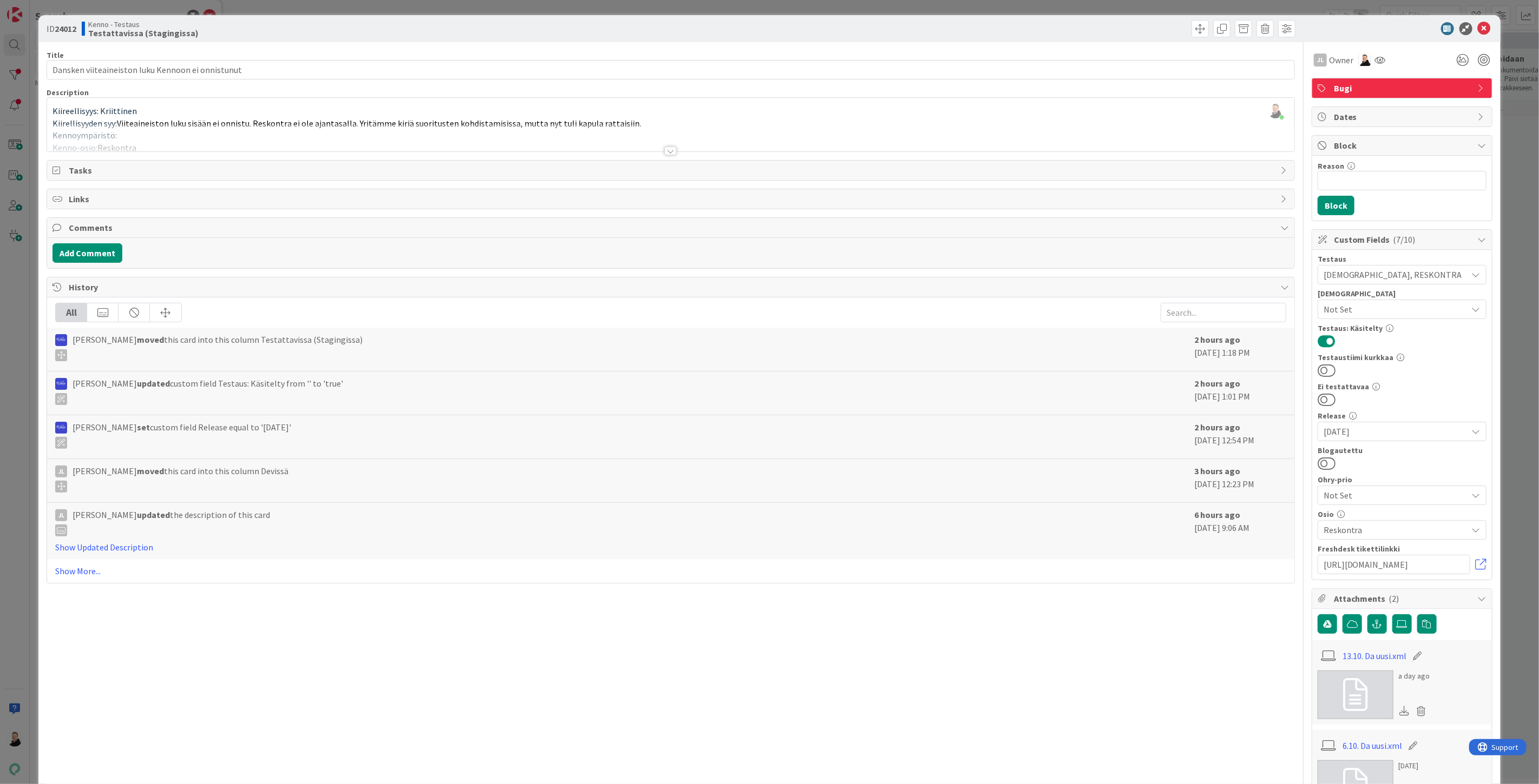
click at [664, 146] on div at bounding box center [670, 150] width 12 height 8
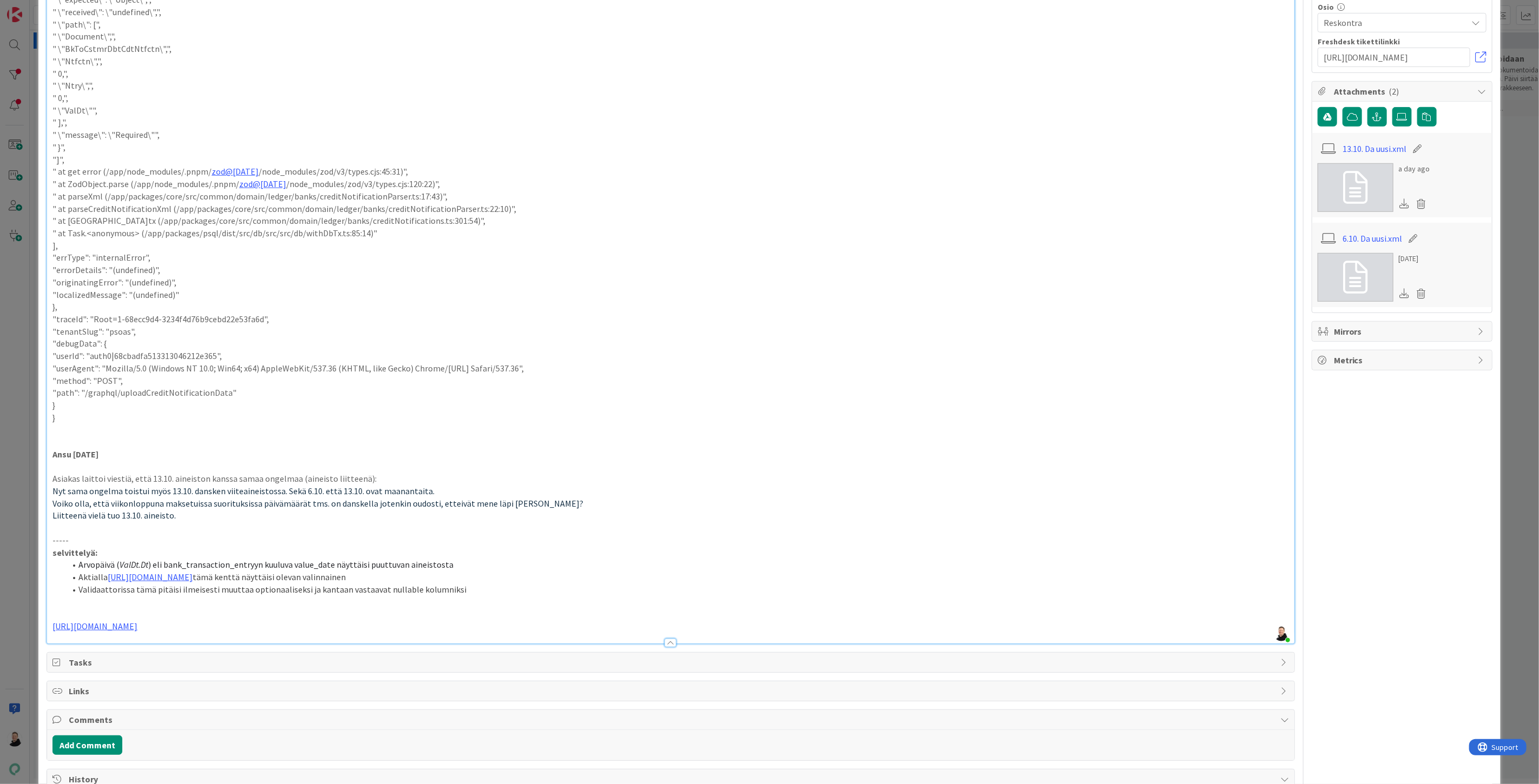
scroll to position [601, 0]
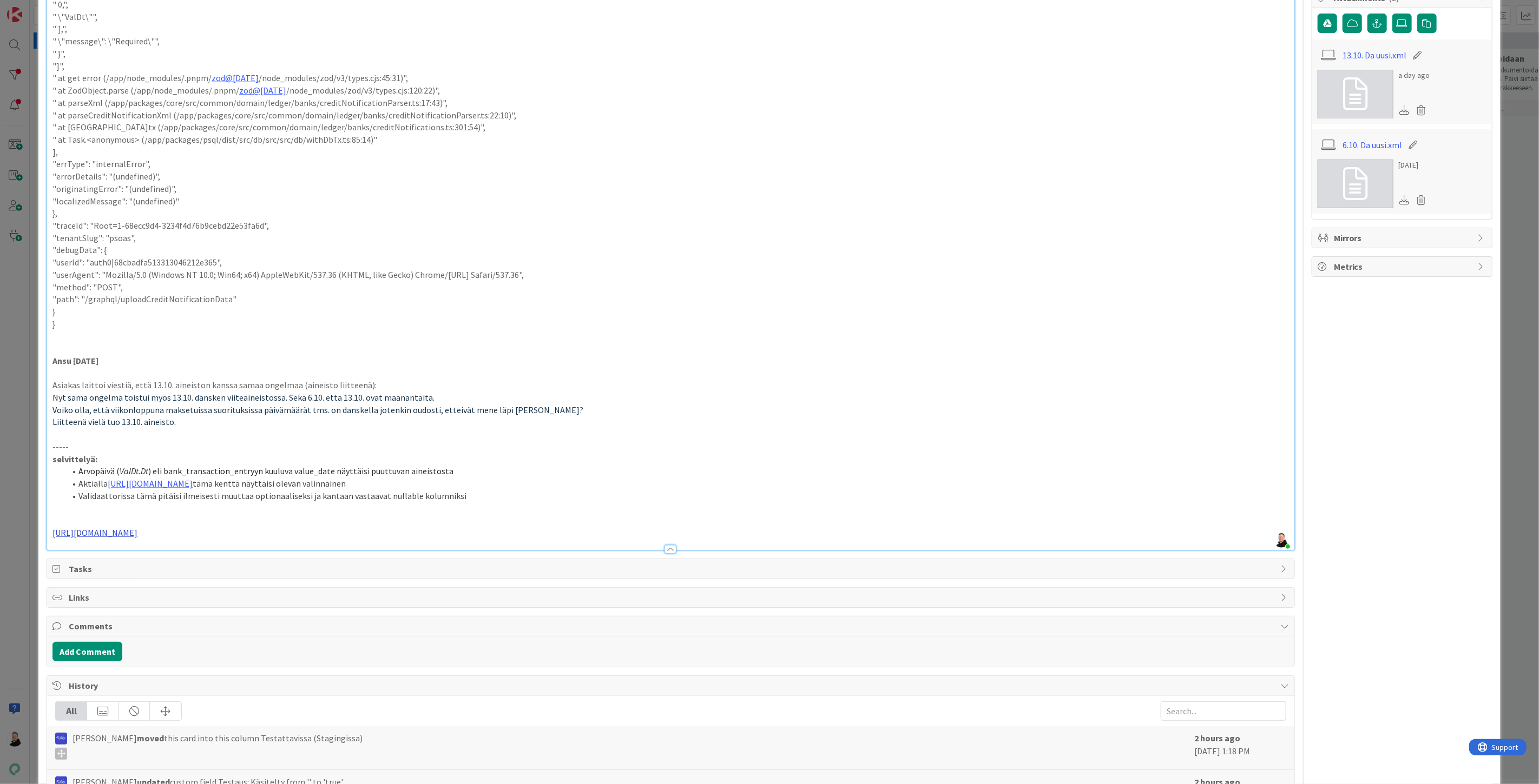
click at [137, 534] on link "https://github.com/pandiafi/kenno/pull/8743" at bounding box center [95, 533] width 85 height 11
click at [118, 554] on link "https://github.com/pandiafi/kenno/pull/8743" at bounding box center [107, 555] width 74 height 14
